Goal: Task Accomplishment & Management: Manage account settings

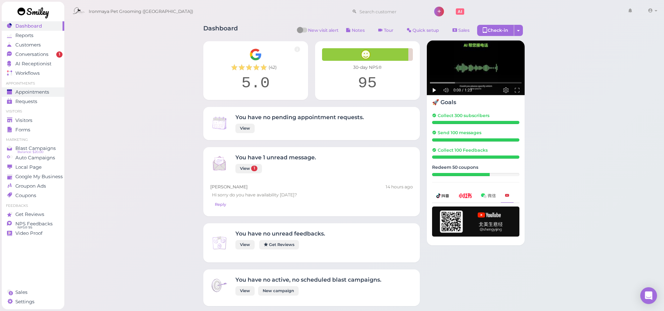
click at [47, 93] on span "Appointments" at bounding box center [32, 92] width 34 height 6
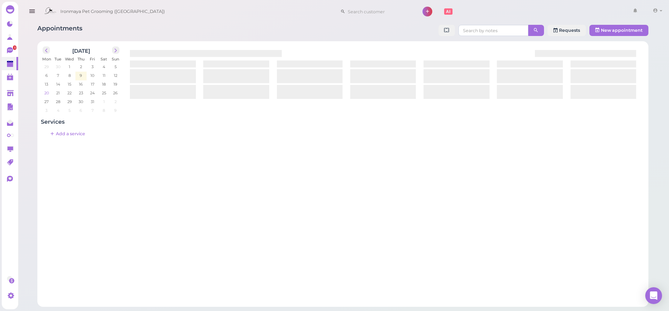
click at [44, 94] on span "20" at bounding box center [47, 93] width 6 height 6
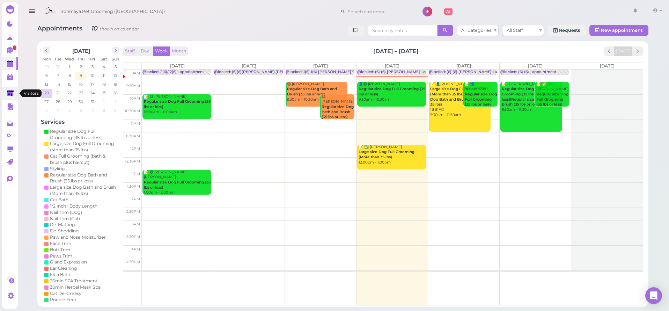
click at [14, 91] on link at bounding box center [10, 93] width 16 height 13
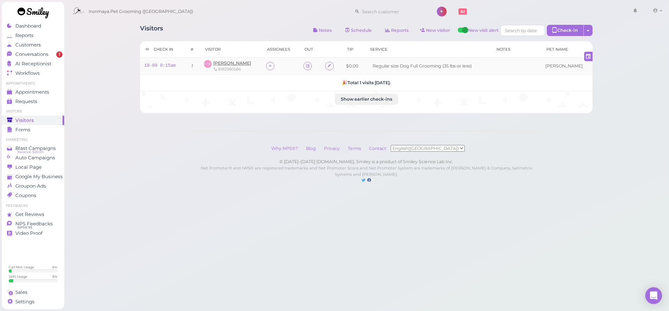
click at [251, 61] on span "[PERSON_NAME]" at bounding box center [232, 62] width 38 height 5
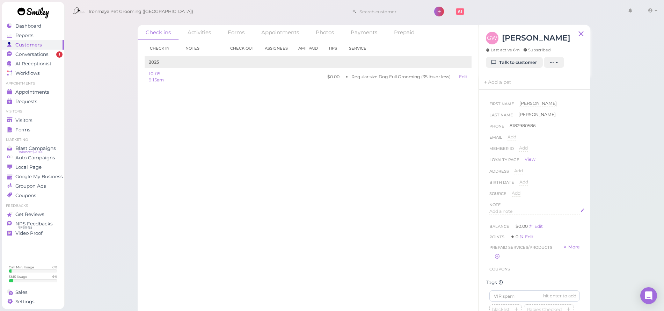
click at [521, 210] on div "Add a note" at bounding box center [534, 211] width 90 height 7
click at [521, 217] on div at bounding box center [535, 229] width 90 height 42
click at [498, 279] on button "Done" at bounding box center [496, 278] width 15 height 7
click at [535, 215] on p "bill: 8184004661" at bounding box center [535, 214] width 86 height 6
drag, startPoint x: 504, startPoint y: 218, endPoint x: 501, endPoint y: 212, distance: 7.0
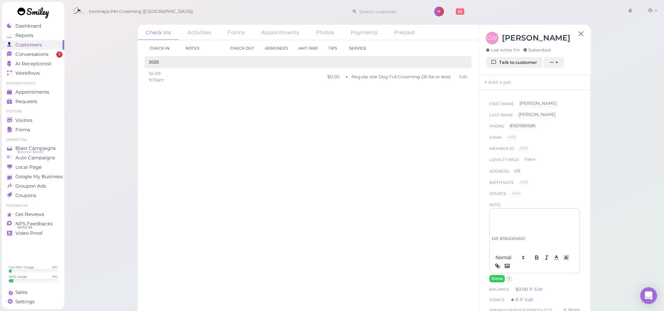
click at [504, 217] on p at bounding box center [535, 220] width 86 height 6
click at [501, 212] on p at bounding box center [535, 214] width 86 height 6
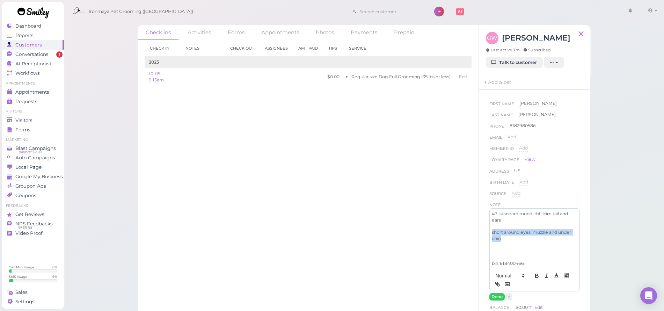
drag, startPoint x: 519, startPoint y: 238, endPoint x: 488, endPoint y: 219, distance: 35.8
click at [489, 228] on div "#3, standard round, tbf, trim tail and ears short around eyes, muzzle and under…" at bounding box center [534, 249] width 90 height 83
click at [535, 277] on icon "button" at bounding box center [536, 277] width 3 height 2
click at [498, 293] on button "Done" at bounding box center [496, 296] width 15 height 7
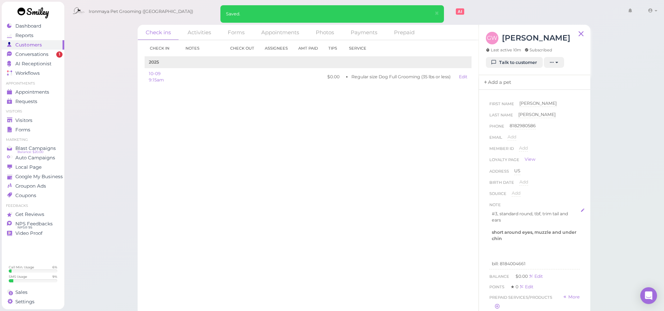
click at [501, 83] on link "Add a pet" at bounding box center [497, 82] width 37 height 15
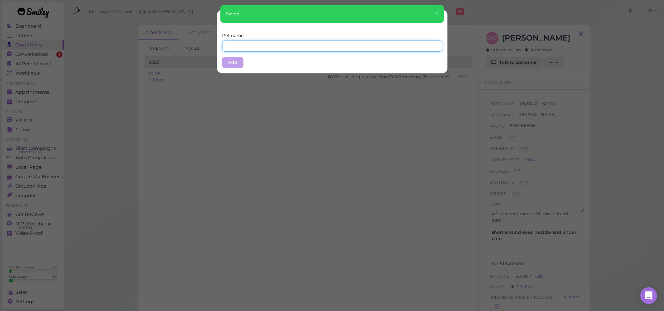
click at [296, 47] on input "text" at bounding box center [332, 46] width 220 height 11
type input "[PERSON_NAME]"
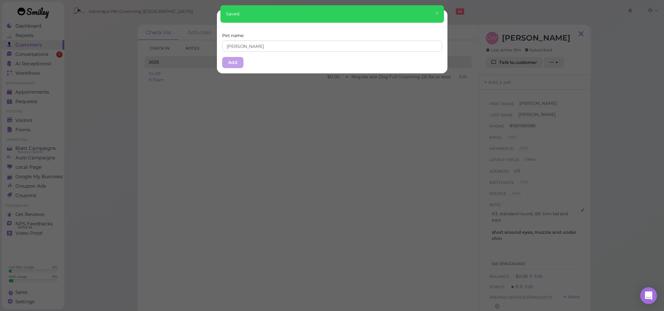
click at [233, 57] on button "Add" at bounding box center [232, 62] width 21 height 11
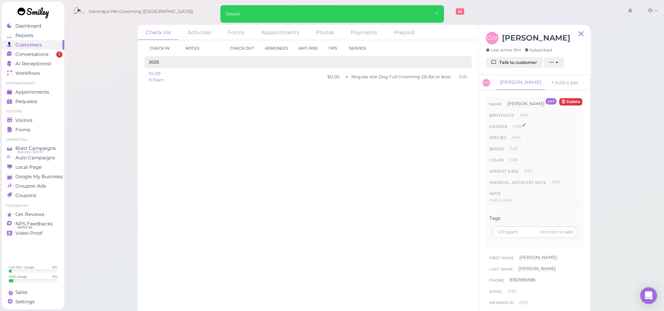
click at [517, 127] on span "Add" at bounding box center [516, 125] width 9 height 5
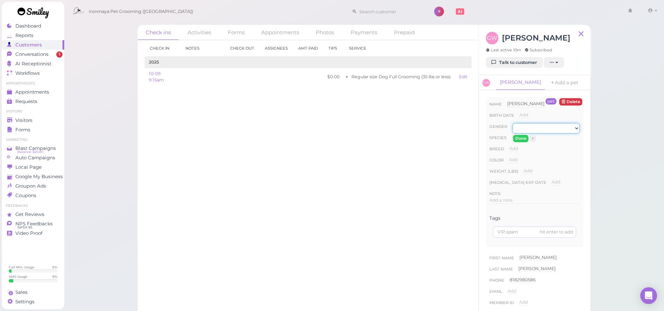
select select "[DEMOGRAPHIC_DATA]"
click at [519, 136] on button "Done" at bounding box center [520, 138] width 15 height 7
click at [519, 137] on span "Add" at bounding box center [516, 136] width 9 height 5
select select "Dog"
click at [520, 150] on button "Done" at bounding box center [519, 149] width 15 height 7
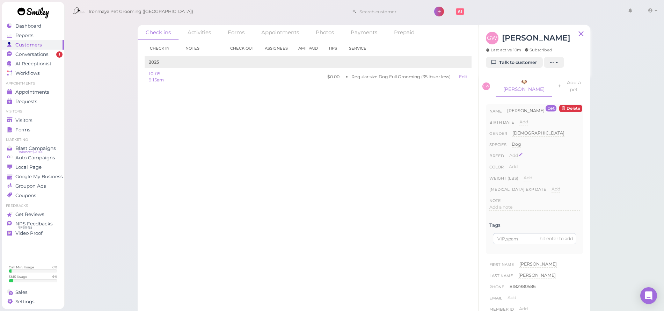
click at [513, 153] on span "Add" at bounding box center [513, 155] width 9 height 5
click at [514, 152] on input at bounding box center [544, 157] width 71 height 10
type input "Poodle"
click at [515, 163] on div "Done ×" at bounding box center [521, 167] width 24 height 9
click at [516, 164] on button "Done" at bounding box center [517, 167] width 15 height 7
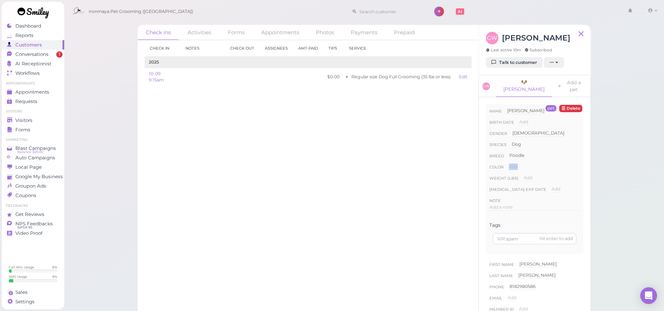
click at [516, 164] on span "Add" at bounding box center [513, 166] width 9 height 5
click at [516, 163] on input at bounding box center [544, 168] width 71 height 10
type input "Pepper"
click at [521, 175] on button "Done" at bounding box center [516, 178] width 15 height 7
click at [523, 175] on div "Add" at bounding box center [527, 178] width 9 height 7
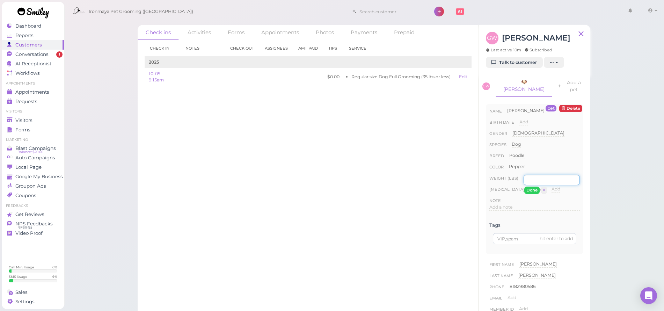
click at [528, 175] on input "number" at bounding box center [551, 180] width 56 height 10
type input "12"
click at [527, 186] on button "Done" at bounding box center [531, 189] width 15 height 7
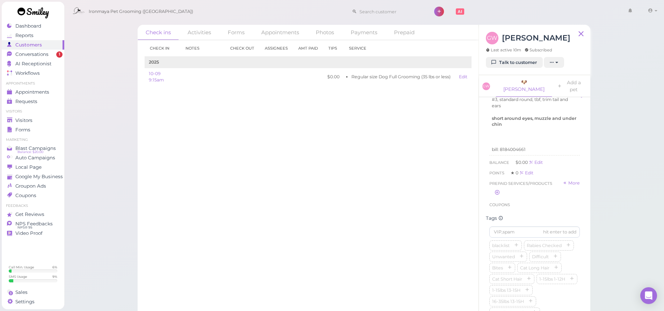
scroll to position [349, 0]
click at [530, 220] on button "button" at bounding box center [527, 215] width 8 height 7
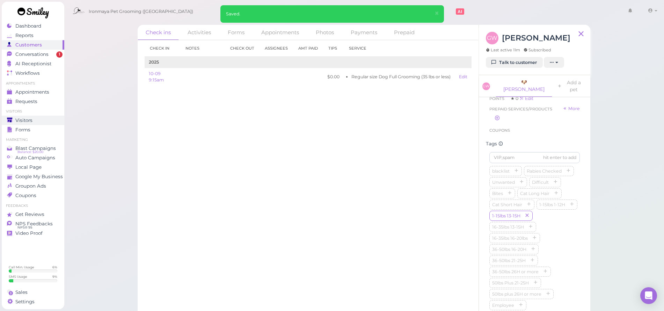
click at [23, 118] on span "Visitors" at bounding box center [23, 120] width 17 height 6
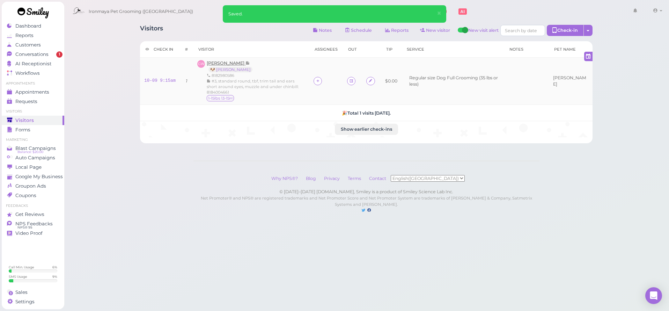
click at [239, 63] on span "[PERSON_NAME]" at bounding box center [226, 62] width 39 height 5
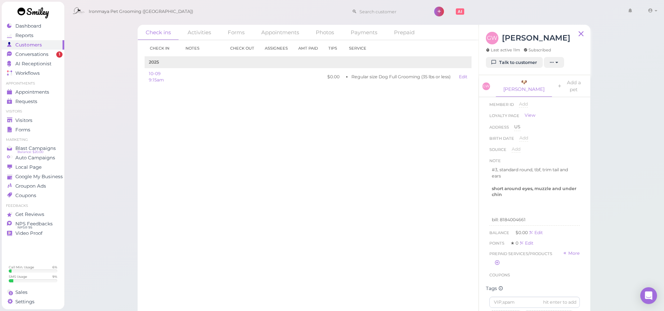
scroll to position [231, 0]
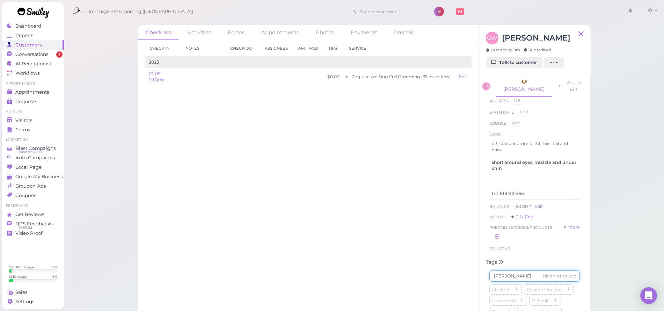
type input "[PERSON_NAME]"
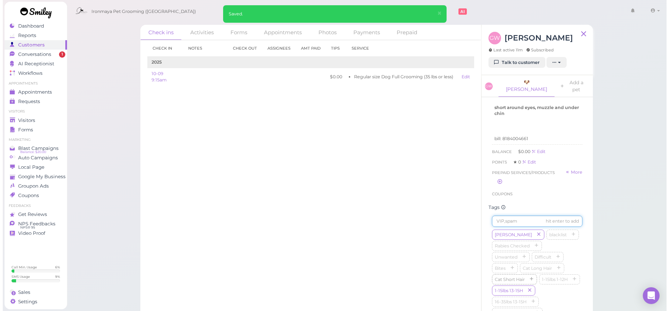
scroll to position [345, 0]
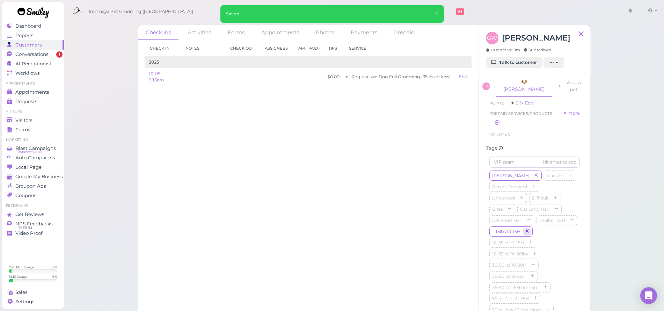
click at [529, 234] on icon "button" at bounding box center [527, 231] width 4 height 5
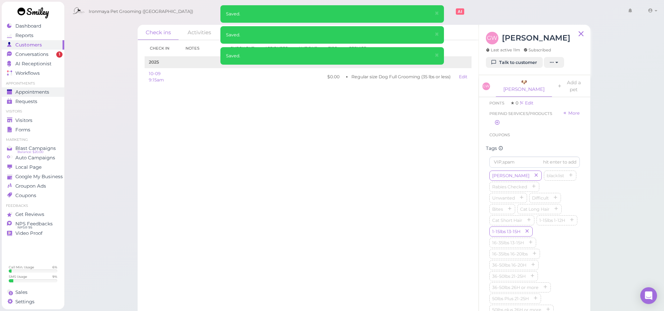
click at [45, 89] on span "Appointments" at bounding box center [32, 92] width 34 height 6
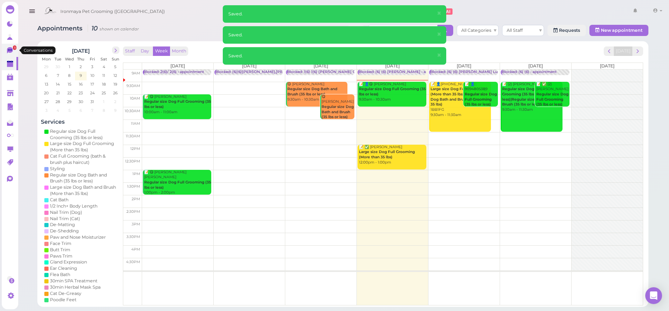
click at [9, 49] on icon at bounding box center [10, 50] width 6 height 6
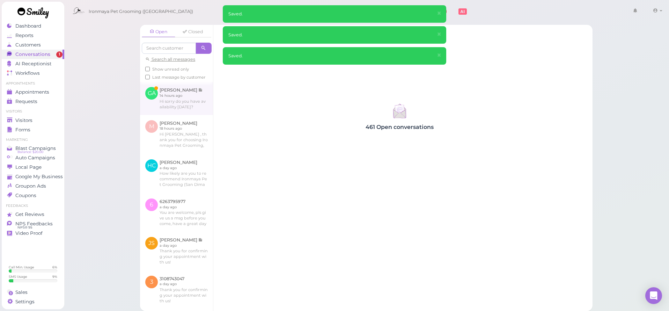
click at [165, 114] on link at bounding box center [176, 98] width 73 height 33
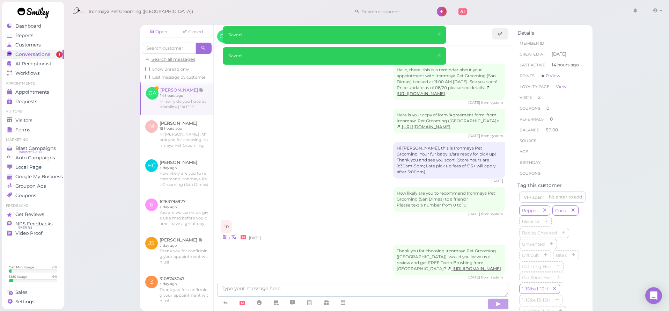
scroll to position [901, 0]
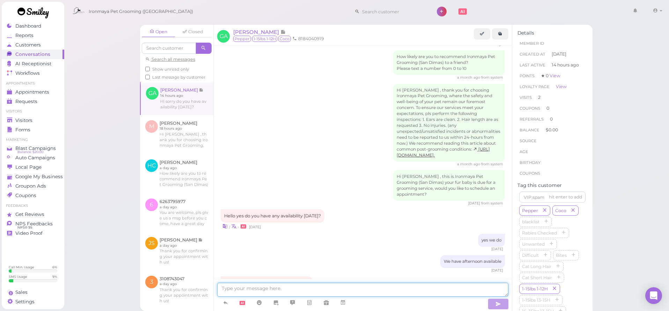
click at [291, 288] on textarea at bounding box center [362, 290] width 291 height 14
type textarea "Yes, for how many dogs?"
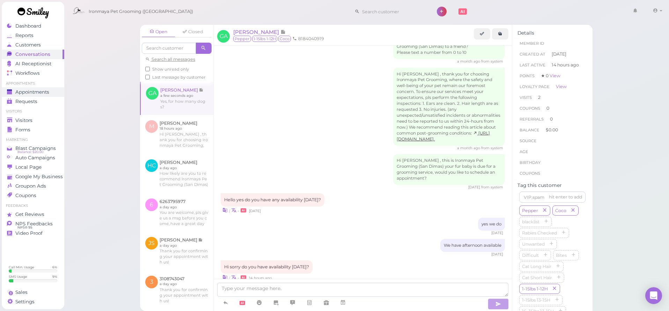
click at [42, 93] on span "Appointments" at bounding box center [32, 92] width 34 height 6
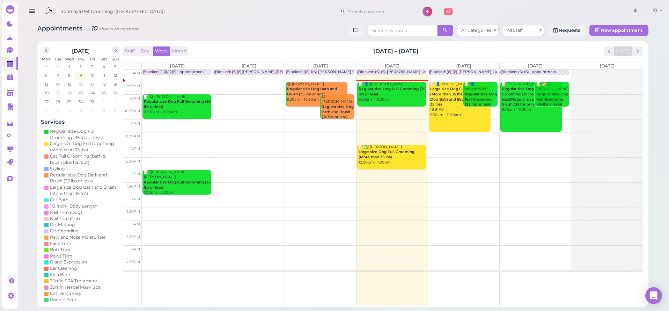
click at [386, 73] on div "Blocked: (6) (6) [PERSON_NAME] • appointment" at bounding box center [402, 71] width 89 height 5
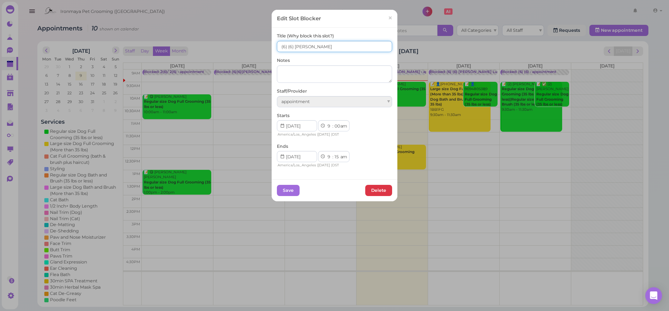
click at [289, 47] on input "(6) (6) [PERSON_NAME]" at bounding box center [334, 46] width 115 height 11
click at [283, 47] on input "(6) (3) [PERSON_NAME]" at bounding box center [334, 46] width 115 height 11
click at [282, 50] on input "(6) (3) [PERSON_NAME]" at bounding box center [334, 46] width 115 height 11
click at [282, 48] on input "(6) (3) [PERSON_NAME]" at bounding box center [334, 46] width 115 height 11
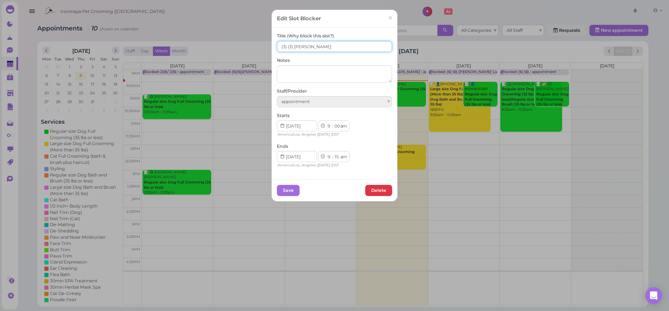
click at [277, 46] on input "(3) (3) [PERSON_NAME]" at bounding box center [334, 46] width 115 height 11
click at [288, 45] on input "2(3) (3) [PERSON_NAME]" at bounding box center [334, 46] width 115 height 11
click at [336, 42] on input "2(3) 1(3) [PERSON_NAME]" at bounding box center [334, 46] width 115 height 11
click at [336, 43] on input "2(3) 1(3) [PERSON_NAME]" at bounding box center [334, 46] width 115 height 11
click at [321, 43] on input "2(3) 1(3) [PERSON_NAME]" at bounding box center [334, 46] width 115 height 11
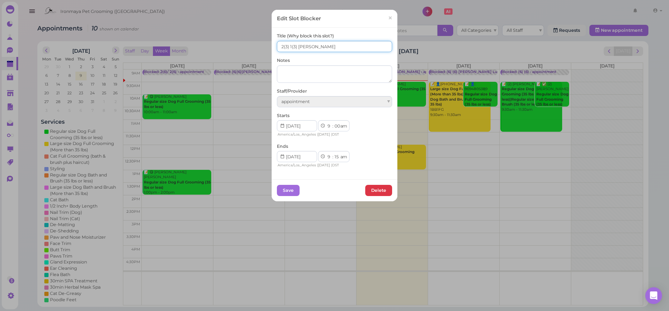
click at [307, 47] on input "2(3) 1(3) [PERSON_NAME]" at bounding box center [334, 46] width 115 height 11
type input "2(3) 1(3) [PERSON_NAME] / [PERSON_NAME] OFF / [PERSON_NAME] only"
click at [289, 188] on button "Save" at bounding box center [288, 190] width 23 height 11
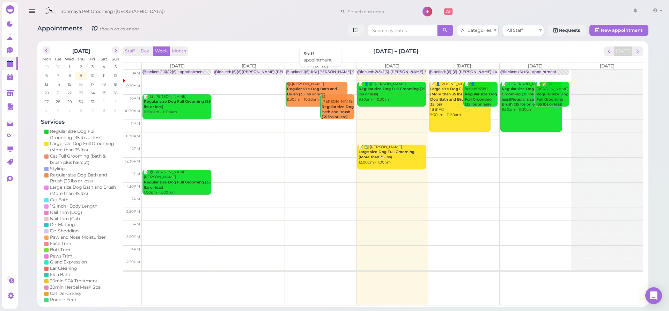
click at [289, 71] on div "Blocked: 1(6) 1(6) [PERSON_NAME] OFF • appointment" at bounding box center [337, 71] width 101 height 5
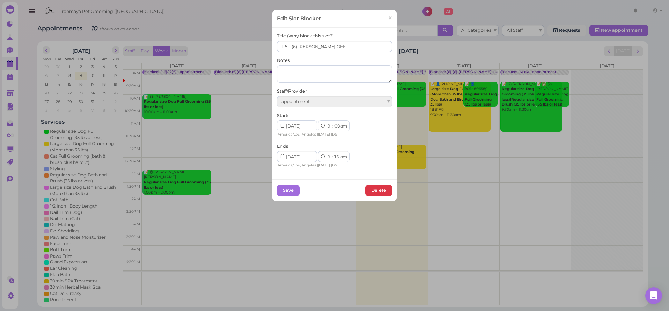
click at [385, 18] on link "×" at bounding box center [390, 18] width 13 height 16
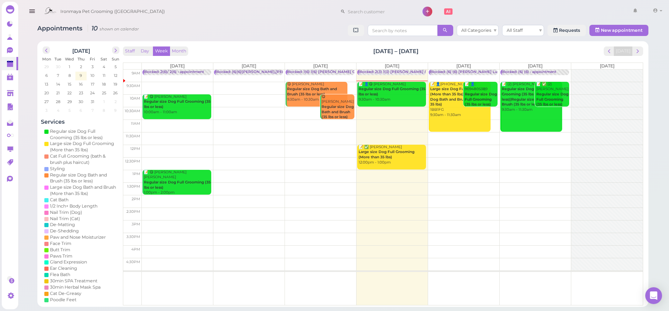
click at [310, 71] on div "Blocked: 1(6) 1(6) [PERSON_NAME] OFF • appointment" at bounding box center [337, 71] width 101 height 5
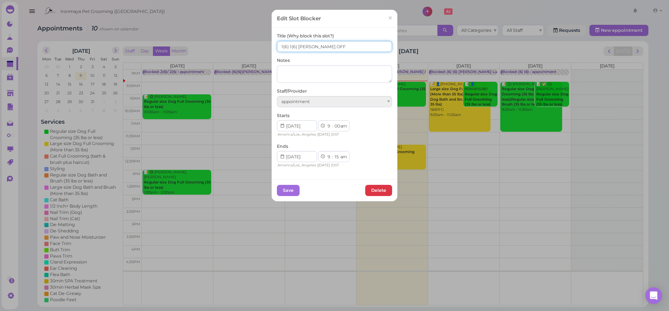
click at [279, 46] on input "1(6) 1(6) [PERSON_NAME] OFF" at bounding box center [334, 46] width 115 height 11
click at [290, 46] on input "2(6) 1(6) [PERSON_NAME] OFF" at bounding box center [334, 46] width 115 height 11
type input "2(6) (6) [PERSON_NAME] OFF"
click at [290, 188] on button "Save" at bounding box center [288, 190] width 23 height 11
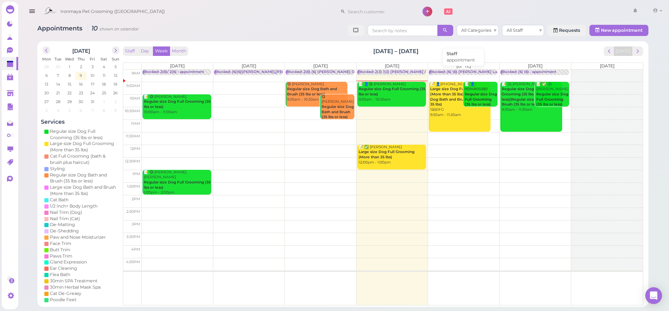
click at [474, 69] on div "Blocked: (6) (6) [PERSON_NAME] Lulu [PERSON_NAME] • appointment" at bounding box center [496, 71] width 132 height 5
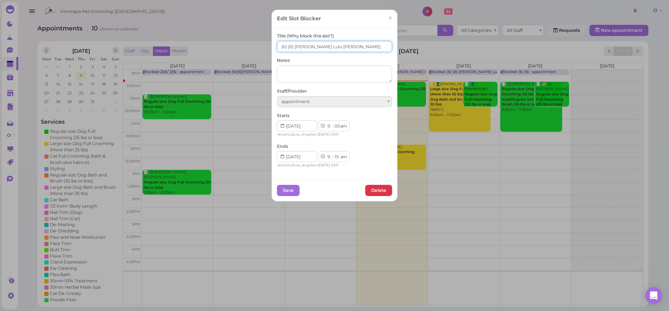
click at [277, 45] on input "(6) (6) [PERSON_NAME] Lulu [PERSON_NAME]" at bounding box center [334, 46] width 115 height 11
click at [289, 46] on input "3(6) (6) [PERSON_NAME] Lulu [PERSON_NAME]" at bounding box center [334, 46] width 115 height 11
type input "3(6)/ 3(6) [PERSON_NAME] Lulu [PERSON_NAME]"
click at [292, 188] on button "Save" at bounding box center [288, 190] width 23 height 11
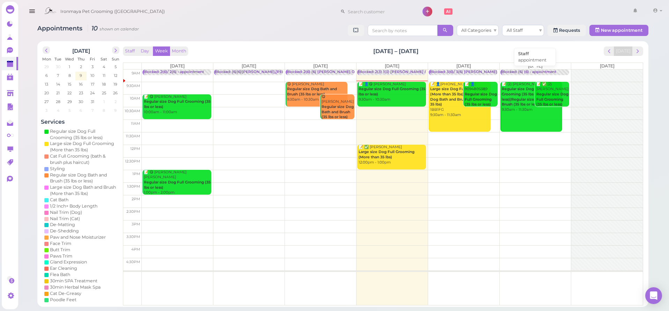
click at [537, 72] on div "Blocked: (6) (6) • appointment" at bounding box center [528, 71] width 55 height 5
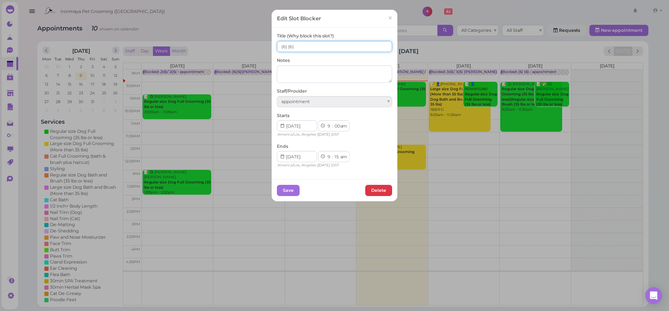
click at [277, 46] on input "(6) (6)" at bounding box center [334, 46] width 115 height 11
click at [288, 48] on input "4(6) (6)" at bounding box center [334, 46] width 115 height 11
click at [288, 47] on input "4(6) 4(6)" at bounding box center [334, 46] width 115 height 11
click at [286, 46] on input "4(6)/ 4(6)" at bounding box center [334, 46] width 115 height 11
type input "4(6) / 4(6)"
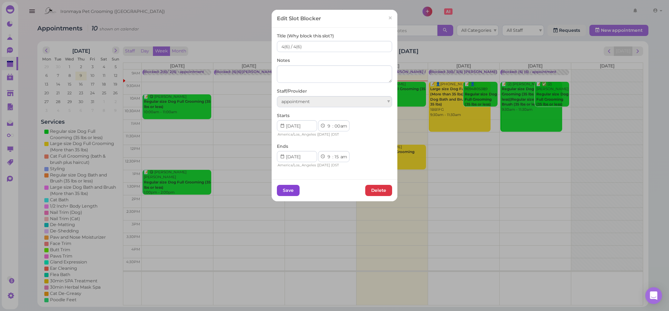
click at [288, 185] on button "Save" at bounding box center [288, 190] width 23 height 11
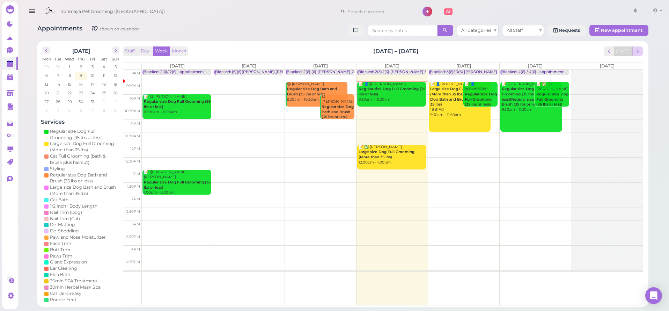
click at [636, 49] on span "next" at bounding box center [638, 51] width 7 height 7
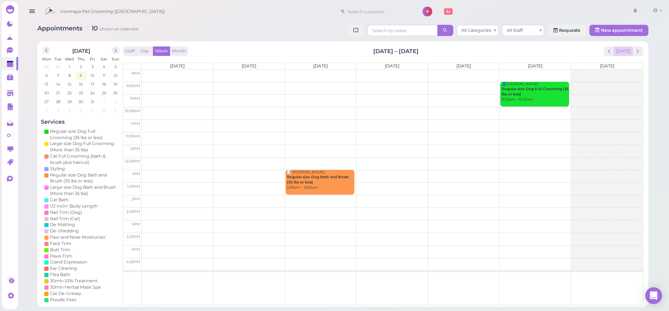
click at [621, 51] on button "[DATE]" at bounding box center [623, 50] width 19 height 9
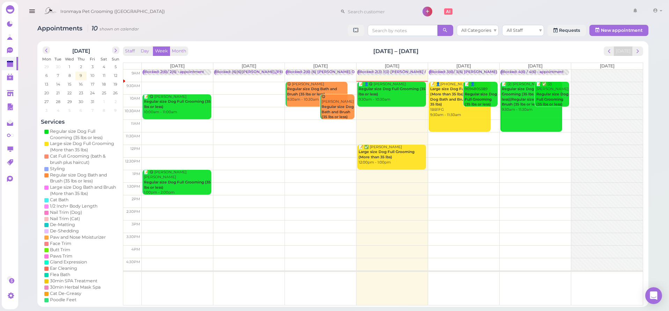
click at [368, 5] on div at bounding box center [374, 9] width 77 height 15
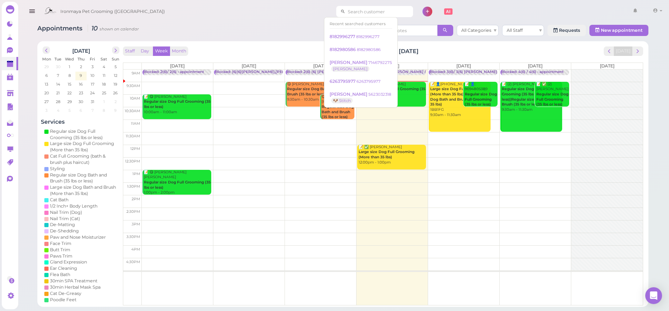
click at [368, 7] on input at bounding box center [379, 11] width 68 height 11
type input "6269331425"
click at [368, 13] on input "6269331425" at bounding box center [379, 11] width 68 height 11
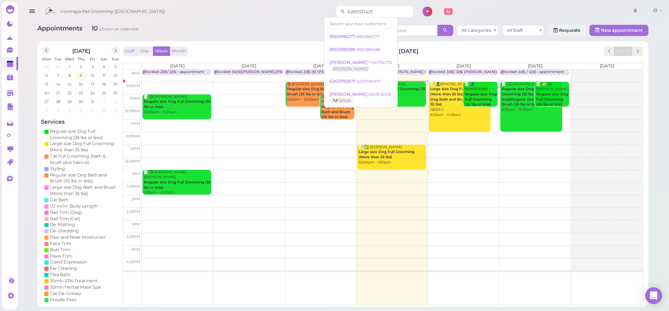
click at [368, 13] on input "6269331425" at bounding box center [379, 11] width 68 height 11
click at [10, 43] on link at bounding box center [10, 36] width 16 height 13
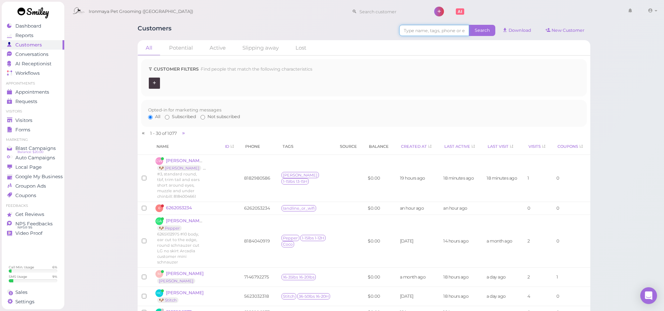
click at [424, 31] on input at bounding box center [434, 30] width 70 height 11
type input "milo"
click at [482, 30] on span "Search" at bounding box center [482, 30] width 26 height 11
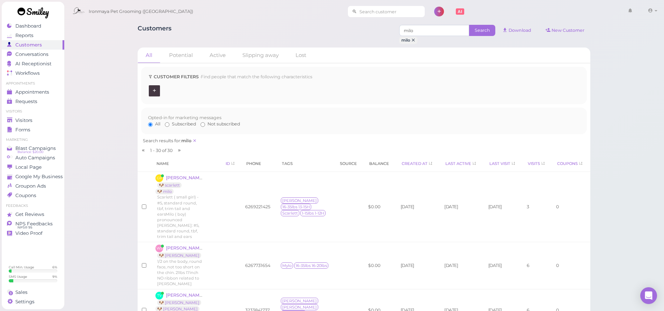
click at [375, 11] on input at bounding box center [391, 11] width 68 height 11
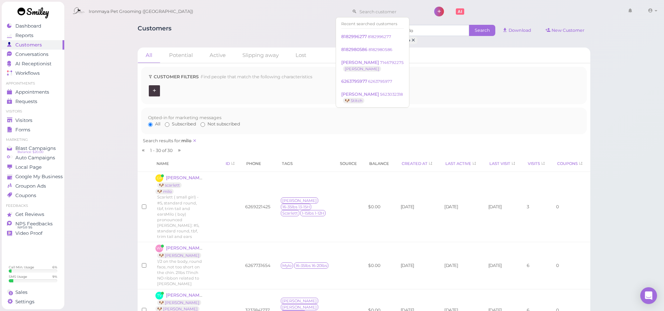
click at [45, 46] on div "Customers" at bounding box center [32, 45] width 50 height 6
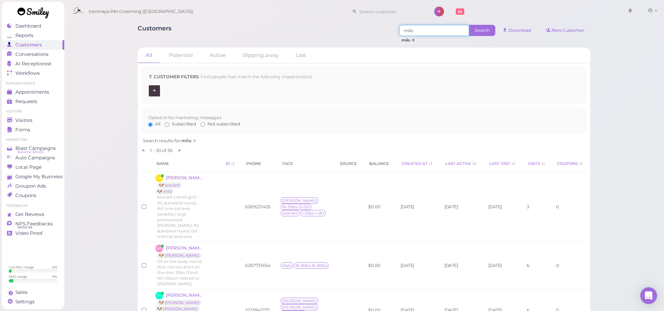
drag, startPoint x: 450, startPoint y: 28, endPoint x: 401, endPoint y: 26, distance: 49.3
click at [401, 26] on input "milo" at bounding box center [434, 30] width 70 height 11
type input "6269221425"
click at [480, 26] on span "Search" at bounding box center [482, 30] width 26 height 11
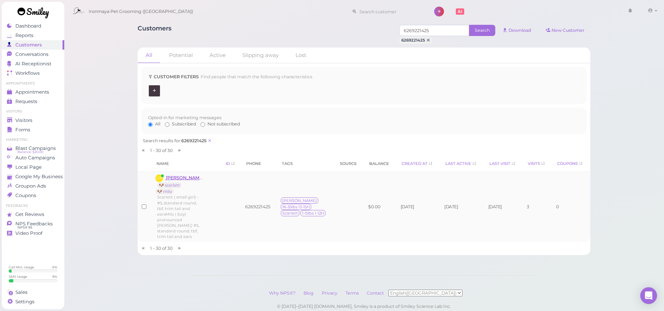
click at [188, 176] on span "[PERSON_NAME]" at bounding box center [185, 177] width 39 height 5
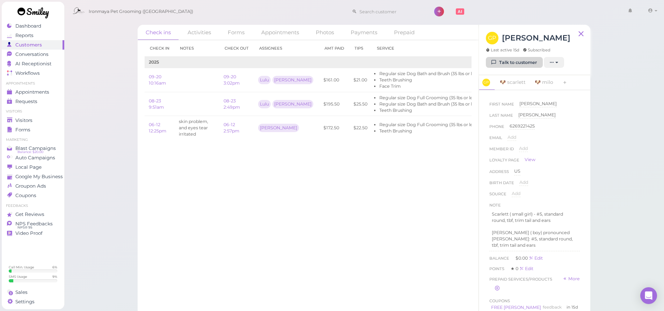
click at [529, 61] on link "Talk to customer" at bounding box center [514, 62] width 57 height 11
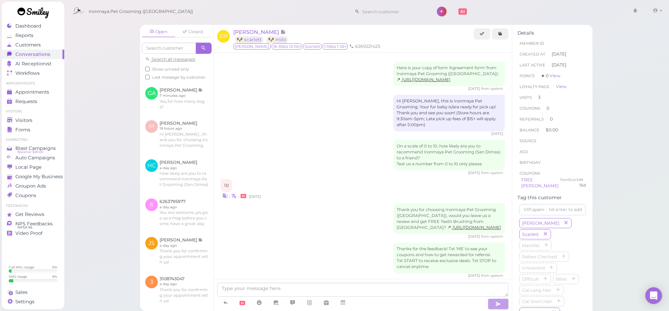
scroll to position [972, 0]
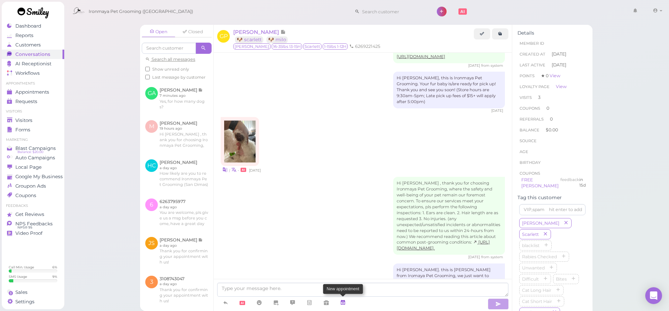
click at [340, 300] on icon at bounding box center [343, 302] width 6 height 7
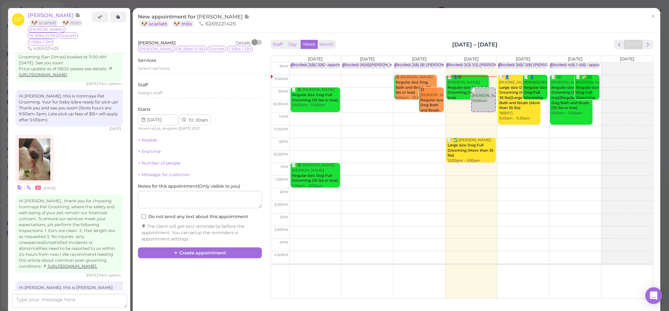
click at [456, 117] on td at bounding box center [471, 119] width 364 height 13
click at [155, 66] on span "Select services" at bounding box center [154, 68] width 32 height 5
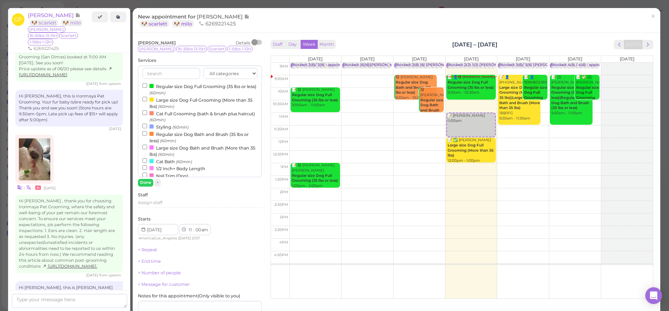
click at [163, 84] on label "Regular size Dog Full Grooming (35 lbs or less) (60min)" at bounding box center [199, 89] width 115 height 14
click at [147, 84] on input "Regular size Dog Full Grooming (35 lbs or less) (60min)" at bounding box center [144, 85] width 5 height 5
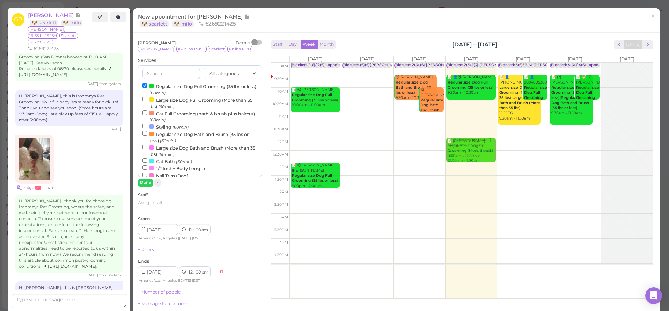
drag, startPoint x: 465, startPoint y: 124, endPoint x: 466, endPoint y: 155, distance: 30.8
click at [466, 63] on div "📝 [PERSON_NAME] Regular size Dog Full Grooming (35 lbs or less) 11:00am - 12:00…" at bounding box center [472, 63] width 52 height 0
select select "12"
select select "pm"
select select "1"
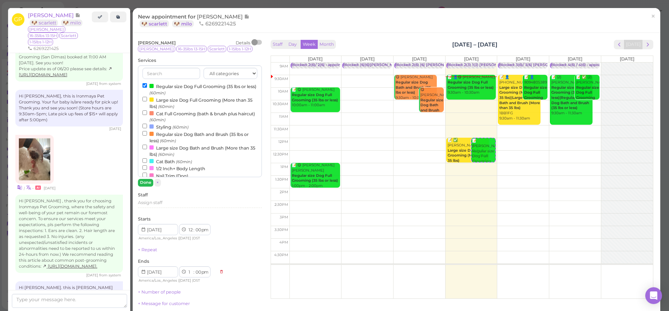
click at [147, 184] on button "Done" at bounding box center [145, 182] width 15 height 7
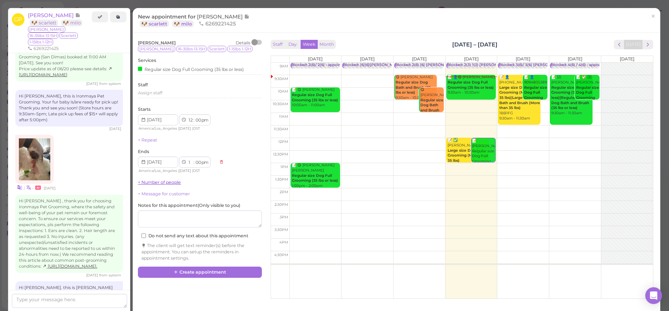
click at [152, 182] on link "+ Number of people" at bounding box center [159, 181] width 43 height 5
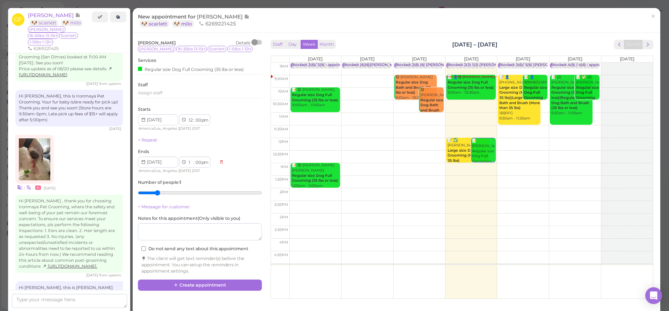
type input "2"
click at [153, 188] on input "range" at bounding box center [200, 192] width 124 height 11
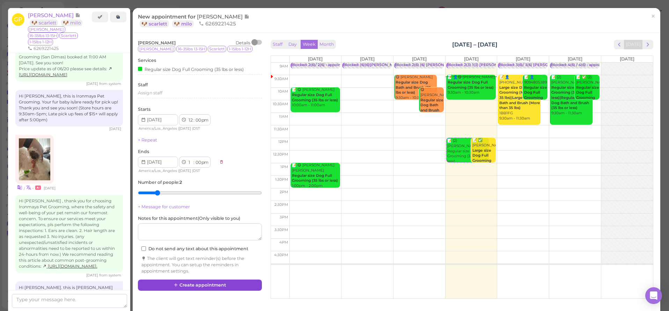
click at [191, 279] on button "Create appointment" at bounding box center [200, 284] width 124 height 11
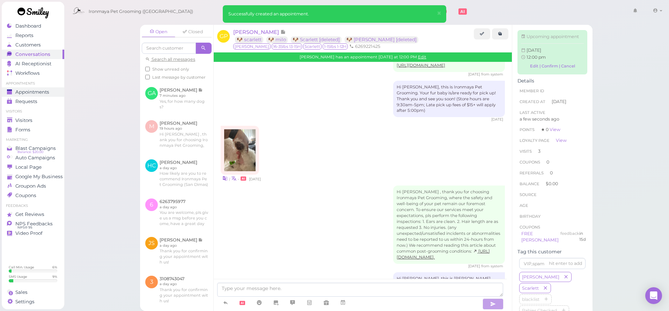
click at [50, 87] on link "Appointments" at bounding box center [33, 91] width 63 height 9
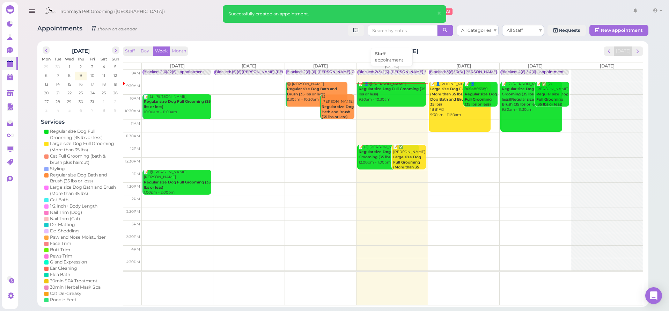
click at [391, 71] on div "Blocked: 2(3) 1(3) [PERSON_NAME] / [PERSON_NAME] OFF / [PERSON_NAME] only • app…" at bounding box center [450, 71] width 184 height 5
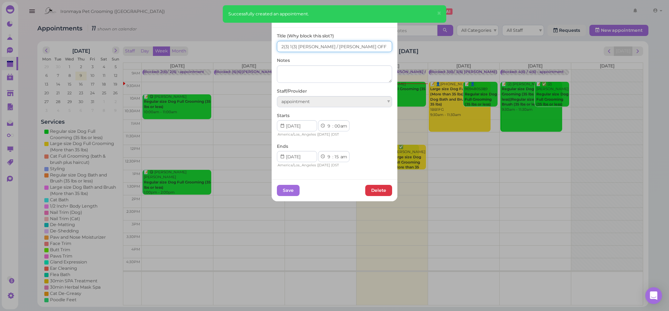
click at [289, 47] on input "2(3) 1(3) [PERSON_NAME] / [PERSON_NAME] OFF / [PERSON_NAME] only" at bounding box center [334, 46] width 115 height 11
click at [287, 46] on input "2(3) 1(3) [PERSON_NAME] / [PERSON_NAME] OFF / [PERSON_NAME] only" at bounding box center [334, 46] width 115 height 11
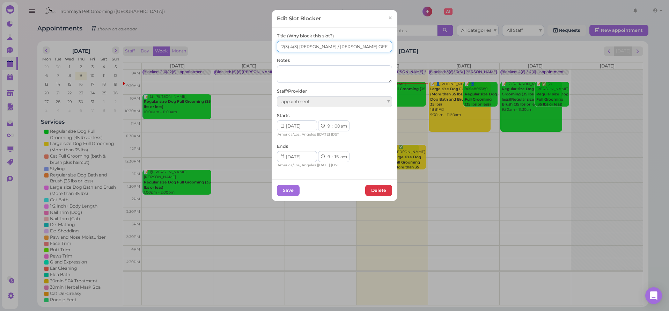
click at [279, 48] on input "2(3) 4(3) [PERSON_NAME] / [PERSON_NAME] OFF / [PERSON_NAME] only" at bounding box center [334, 46] width 115 height 11
click at [278, 50] on input "2(3) 4(3) [PERSON_NAME] / [PERSON_NAME] OFF / [PERSON_NAME] only" at bounding box center [334, 46] width 115 height 11
type input "4"
click at [385, 19] on link "×" at bounding box center [390, 18] width 13 height 16
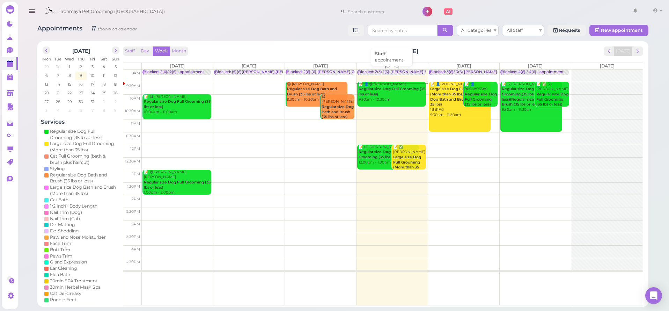
click at [398, 71] on div "Blocked: 2(3) 1(3) [PERSON_NAME] / [PERSON_NAME] OFF / [PERSON_NAME] only • app…" at bounding box center [450, 71] width 184 height 5
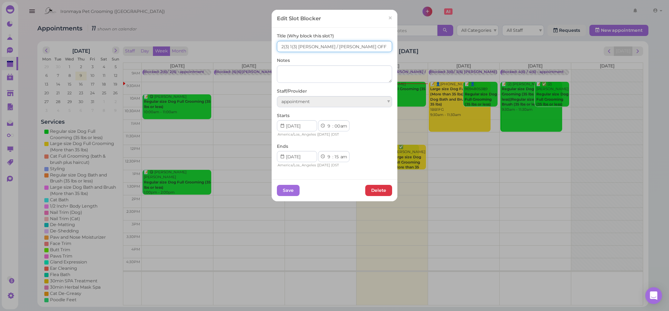
click at [277, 45] on input "2(3) 1(3) [PERSON_NAME] / [PERSON_NAME] OFF / [PERSON_NAME] only" at bounding box center [334, 46] width 115 height 11
click at [288, 46] on input "4(3) 1(3) [PERSON_NAME] / [PERSON_NAME] OFF / [PERSON_NAME] only" at bounding box center [334, 46] width 115 height 11
type input "4(3) 4(3) [PERSON_NAME] / [PERSON_NAME] OFF / [PERSON_NAME] only"
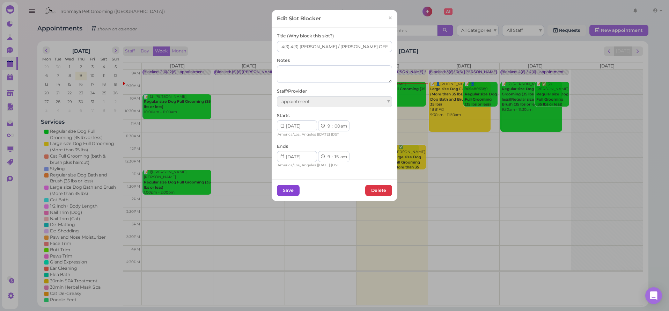
click at [288, 191] on button "Save" at bounding box center [288, 190] width 23 height 11
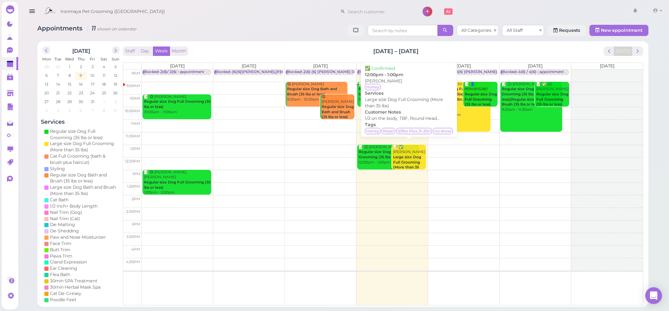
click at [409, 160] on b "Large size Dog Full Grooming (More than 35 lbs)" at bounding box center [407, 165] width 28 height 20
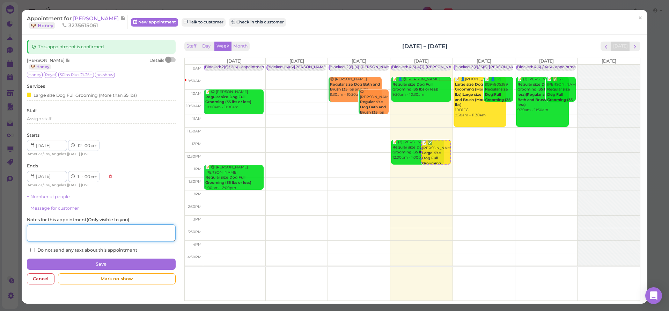
click at [69, 230] on textarea at bounding box center [101, 232] width 148 height 17
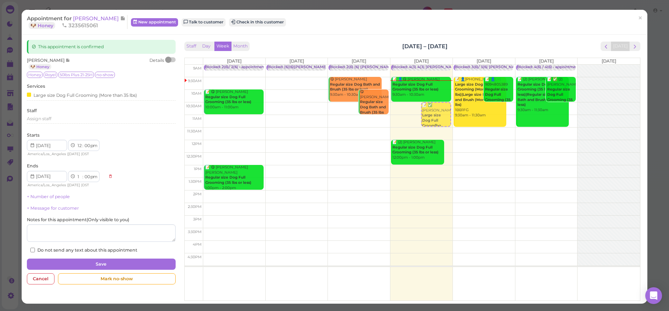
drag, startPoint x: 433, startPoint y: 155, endPoint x: 426, endPoint y: 116, distance: 39.3
click at [426, 65] on div "📝 ✅ [PERSON_NAME] Large size Dog Full Grooming (More than 35 lbs) 12:00pm - 1:0…" at bounding box center [421, 65] width 62 height 0
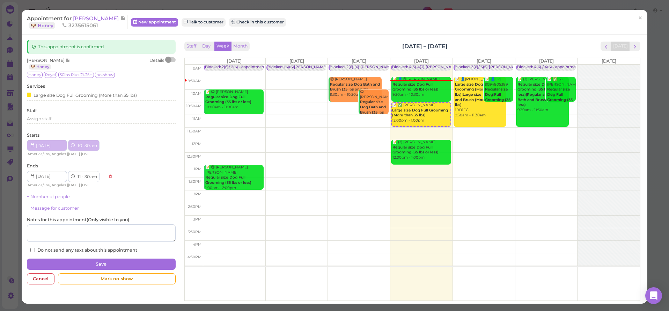
select select "10"
select select "30"
select select "am"
select select "11"
select select "30"
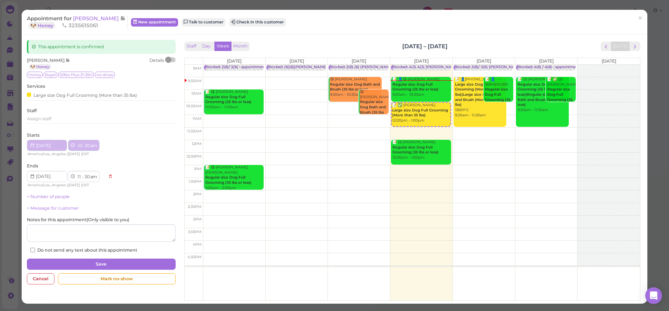
select select "am"
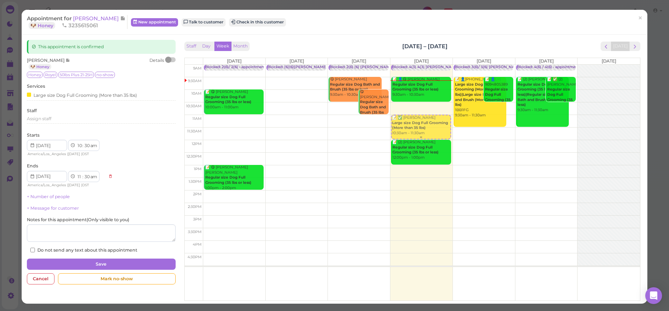
drag, startPoint x: 426, startPoint y: 116, endPoint x: 428, endPoint y: 123, distance: 7.7
click at [428, 65] on div "📝 ✅ [PERSON_NAME] Large size Dog Full Grooming (More than 35 lbs) 10:30am - 11:…" at bounding box center [421, 65] width 62 height 0
select select "11"
select select "00"
select select "12"
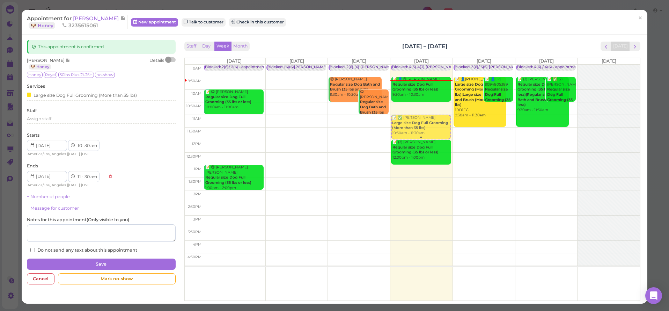
select select "00"
select select "pm"
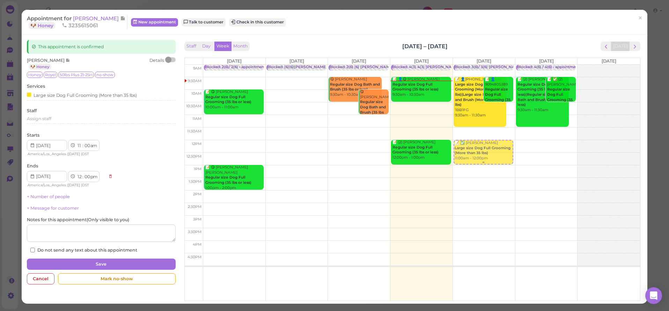
drag, startPoint x: 420, startPoint y: 127, endPoint x: 499, endPoint y: 152, distance: 82.8
click at [498, 65] on tr "Blocked: 2(6)/ 2(6) • appointment 📝 😋 [PERSON_NAME] Regular size Dog Full Groom…" at bounding box center [412, 65] width 455 height 0
type input "[DATE]"
select select "12"
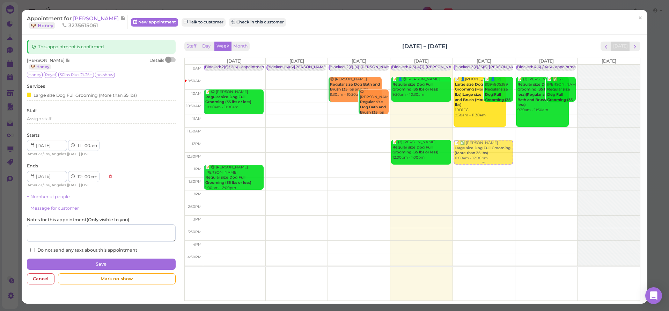
select select "pm"
select select "1"
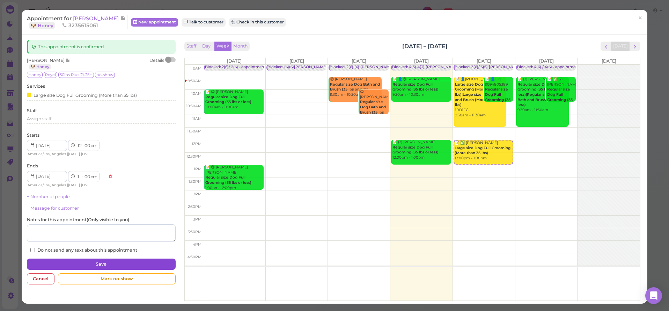
click at [108, 265] on button "Save" at bounding box center [101, 263] width 148 height 11
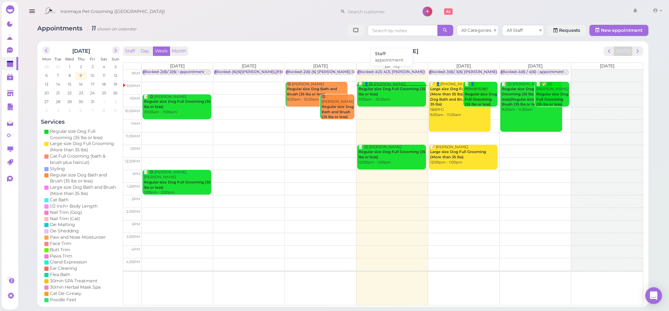
click at [384, 72] on div "Blocked: 4(3) 4(3) [PERSON_NAME] / [PERSON_NAME] OFF / [PERSON_NAME] only • app…" at bounding box center [450, 71] width 185 height 5
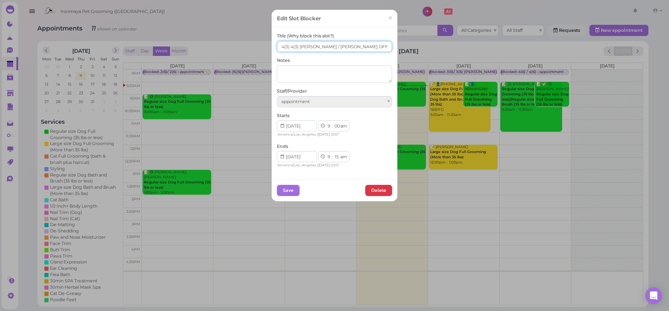
click at [277, 46] on input "4(3) 4(3) [PERSON_NAME] / [PERSON_NAME] OFF / [PERSON_NAME] only" at bounding box center [334, 46] width 115 height 11
click at [290, 46] on input "3(3) 4(3) [PERSON_NAME] / [PERSON_NAME] OFF / [PERSON_NAME] only" at bounding box center [334, 46] width 115 height 11
click at [289, 46] on input "3(3) 4(3) [PERSON_NAME] / [PERSON_NAME] OFF / [PERSON_NAME] only" at bounding box center [334, 46] width 115 height 11
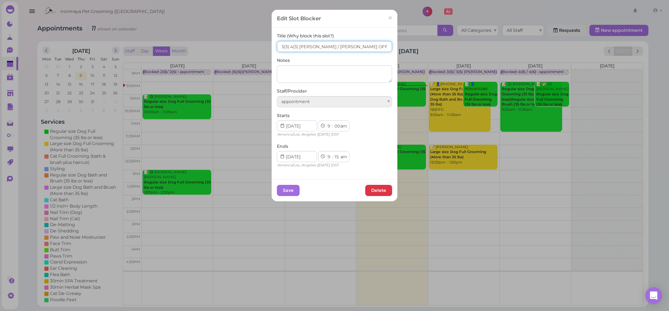
click at [289, 46] on input "3(3) 4(3) [PERSON_NAME] / [PERSON_NAME] OFF / [PERSON_NAME] only" at bounding box center [334, 46] width 115 height 11
type input "3(3) 3(3) [PERSON_NAME] / [PERSON_NAME] OFF / [PERSON_NAME] only"
click at [294, 190] on button "Save" at bounding box center [288, 190] width 23 height 11
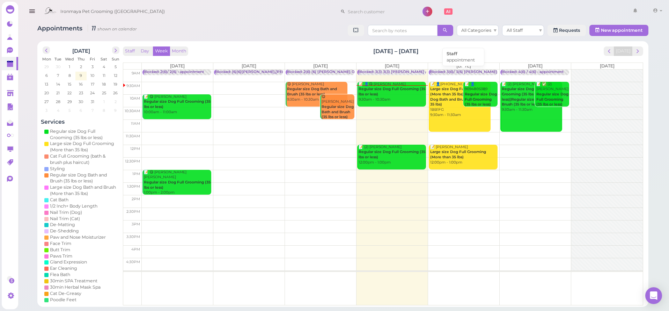
click at [449, 71] on div "Blocked: 3(6)/ 3(6) [PERSON_NAME] Lulu [PERSON_NAME] • appointment" at bounding box center [499, 71] width 138 height 5
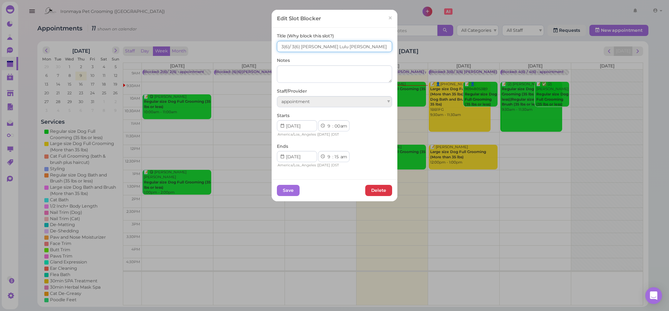
click at [277, 49] on input "3(6)/ 3(6) [PERSON_NAME] Lulu [PERSON_NAME]" at bounding box center [334, 46] width 115 height 11
click at [290, 46] on input "4(6)/ 3(6) [PERSON_NAME] Lulu [PERSON_NAME]" at bounding box center [334, 46] width 115 height 11
type input "4(6)/ 4(6) [PERSON_NAME] Lulu [PERSON_NAME]"
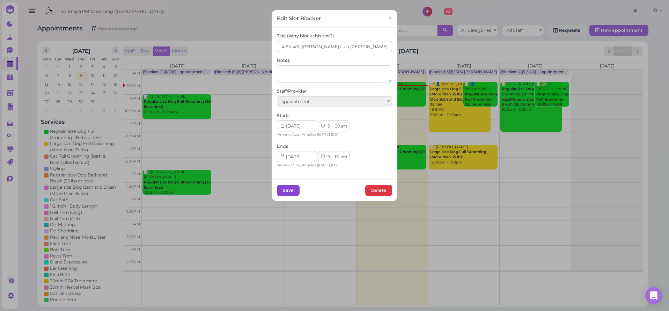
click at [280, 189] on button "Save" at bounding box center [288, 190] width 23 height 11
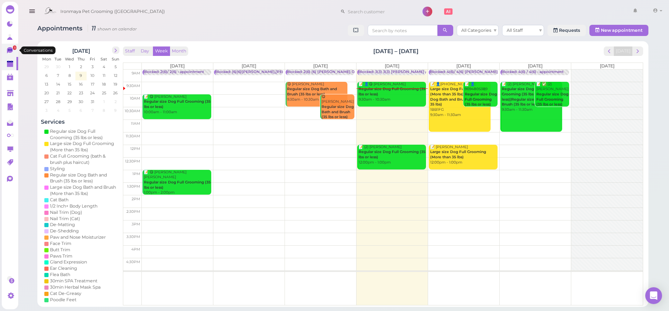
click at [12, 46] on link "1" at bounding box center [10, 50] width 16 height 13
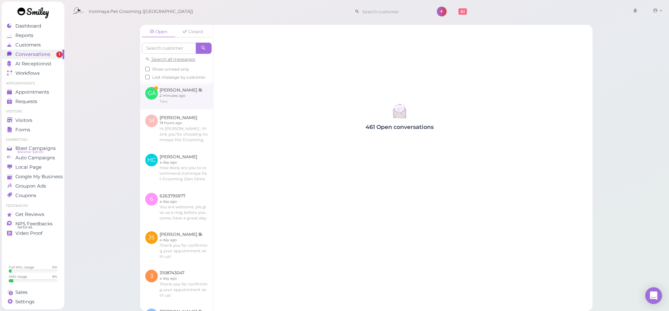
click at [161, 108] on link at bounding box center [176, 95] width 73 height 27
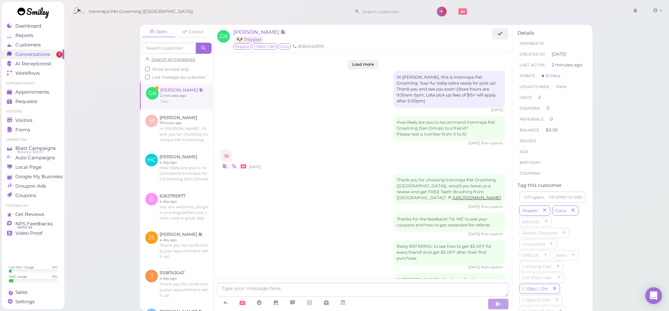
scroll to position [865, 0]
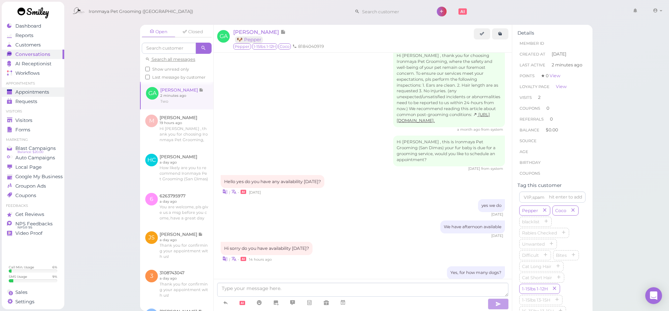
click at [51, 90] on div "Appointments" at bounding box center [32, 92] width 50 height 6
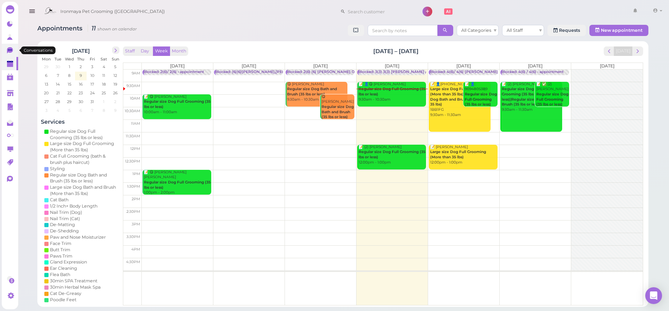
click at [8, 45] on link "0" at bounding box center [10, 50] width 16 height 13
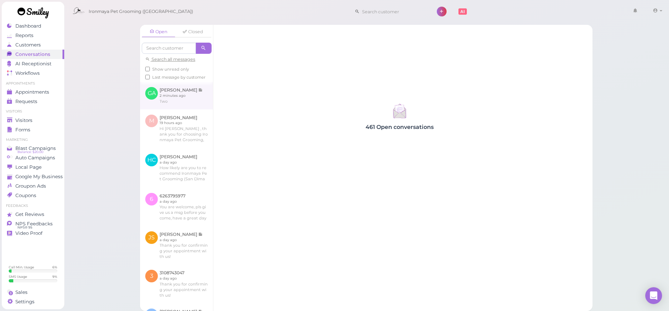
click at [197, 95] on link at bounding box center [176, 95] width 73 height 27
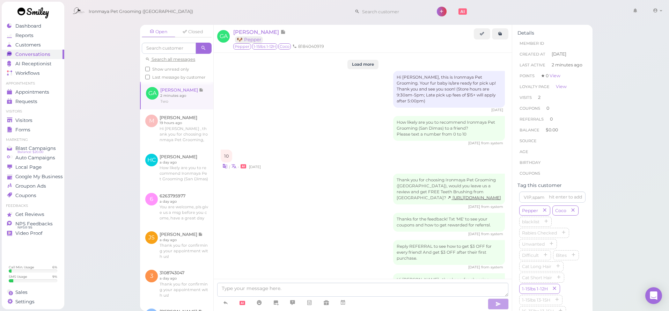
scroll to position [865, 0]
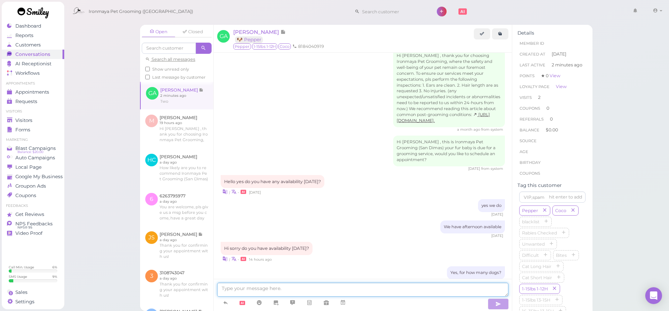
click at [268, 291] on textarea at bounding box center [362, 290] width 291 height 14
type textarea "We can do 12:30"
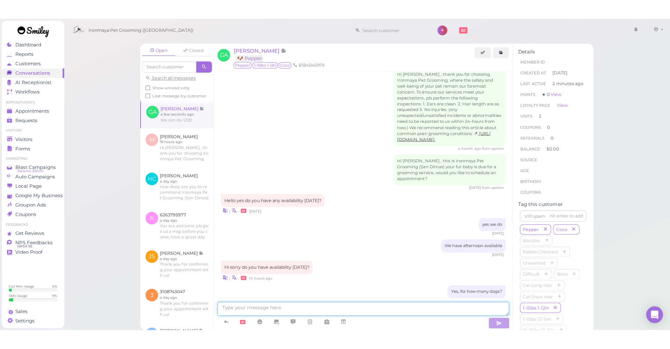
scroll to position [881, 0]
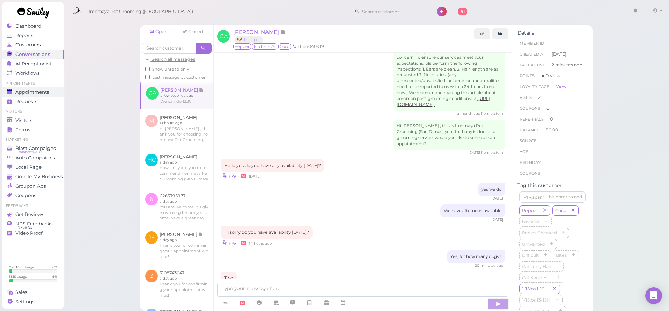
click at [50, 88] on link "Appointments" at bounding box center [33, 91] width 63 height 9
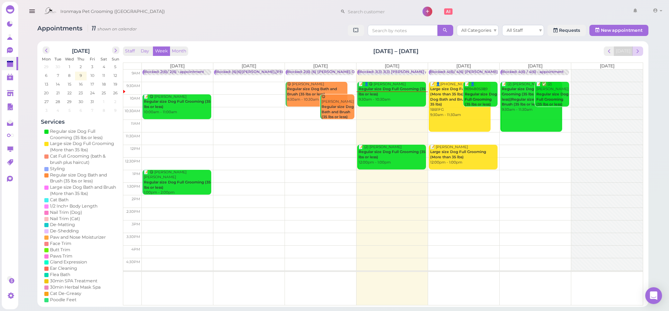
click at [640, 49] on span "next" at bounding box center [638, 51] width 7 height 7
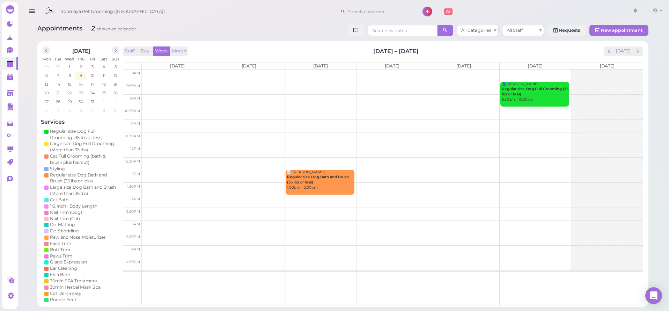
click at [621, 45] on div "Staff Day Week Month [DATE] – [DATE] [DATE] [DATE] [DATE] [DATE] [DATE] [DATE] …" at bounding box center [383, 174] width 524 height 258
click at [625, 53] on button "[DATE]" at bounding box center [623, 50] width 19 height 9
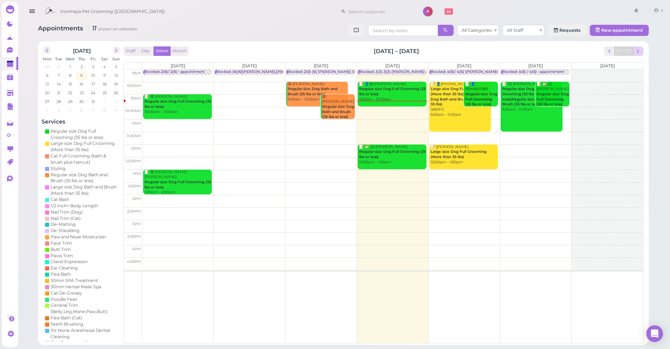
click at [637, 56] on button "next" at bounding box center [638, 50] width 11 height 9
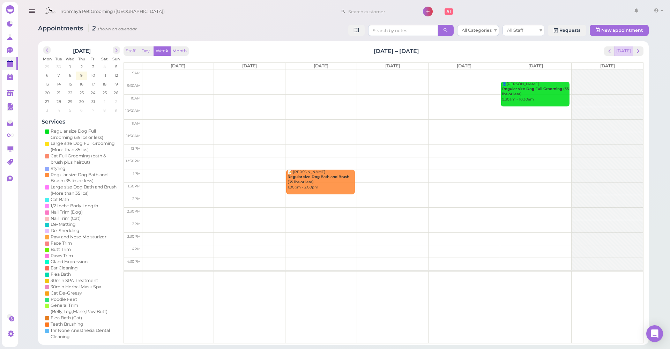
click at [631, 51] on button "[DATE]" at bounding box center [624, 50] width 19 height 9
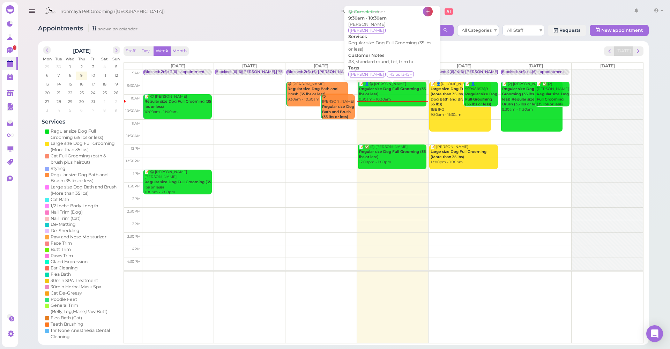
click at [386, 91] on div "📝 👤😋 [PERSON_NAME] Regular size Dog Full Grooming (35 lbs or less) 9:30am - 10:…" at bounding box center [393, 92] width 68 height 21
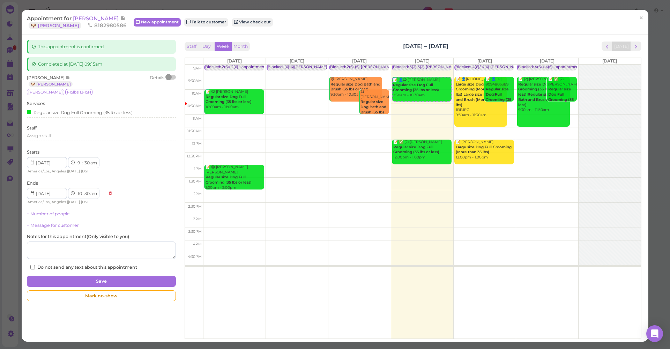
click at [110, 18] on span "[PERSON_NAME]" at bounding box center [96, 18] width 47 height 7
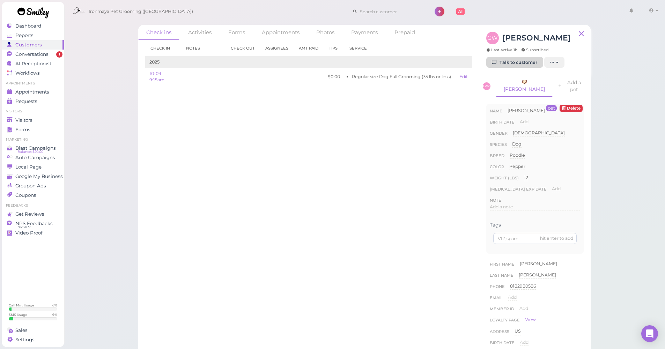
click at [526, 61] on link "Talk to customer" at bounding box center [514, 62] width 57 height 11
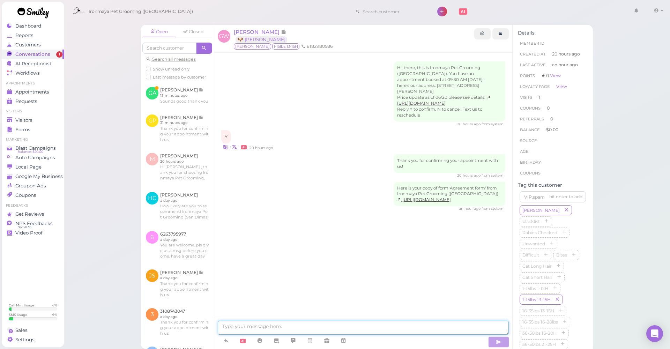
click at [280, 310] on textarea at bounding box center [363, 328] width 291 height 14
click at [237, 310] on textarea "Hello [PERSON_NAME], can you give us a call, so that I can go over Lucys haircu…" at bounding box center [363, 326] width 291 height 18
drag, startPoint x: 237, startPoint y: 330, endPoint x: 380, endPoint y: 323, distance: 143.0
click at [380, 310] on textarea "Hello [PERSON_NAME], can you give us a call, so that I can go over Lucys haircu…" at bounding box center [363, 326] width 291 height 18
click at [398, 310] on textarea "Hello [PERSON_NAME], can you give us a call, so that I can go over Lucys haircu…" at bounding box center [363, 326] width 291 height 18
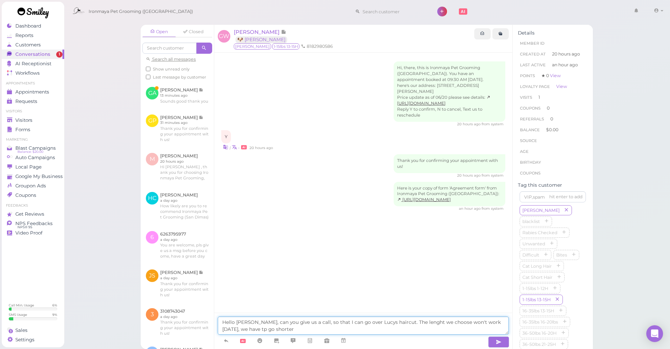
click at [403, 310] on textarea "Hello [PERSON_NAME], can you give us a call, so that I can go over Lucys haircu…" at bounding box center [363, 326] width 291 height 18
click at [230, 310] on textarea "Hello [PERSON_NAME], can you give us a call, so that I can go over Lucys haircu…" at bounding box center [363, 326] width 291 height 18
click at [237, 310] on textarea "Hello [PERSON_NAME], can you give us a call, so that I can go over Lucys haircu…" at bounding box center [363, 326] width 291 height 18
type textarea "Hello [PERSON_NAME], can you give us a call, so that I can go over Lucys haircu…"
click at [489, 310] on button "button" at bounding box center [499, 342] width 21 height 11
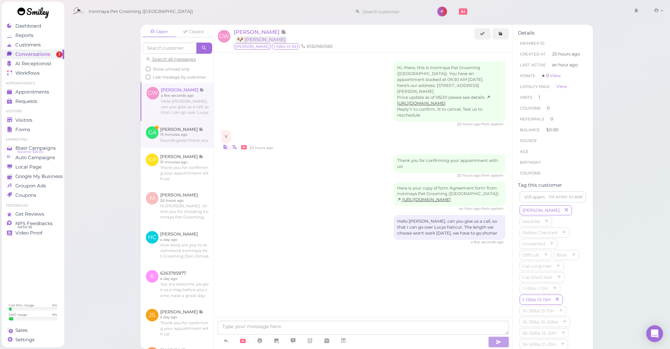
click at [192, 144] on link at bounding box center [177, 134] width 73 height 27
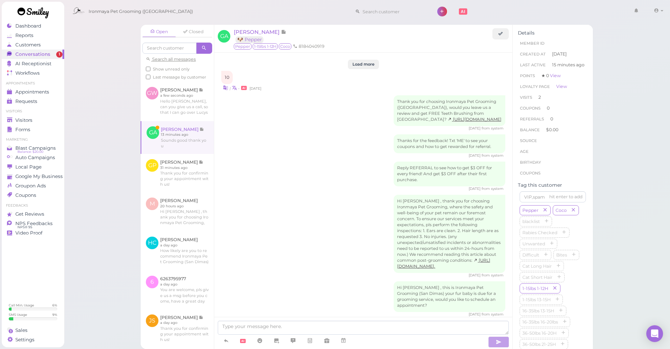
scroll to position [801, 0]
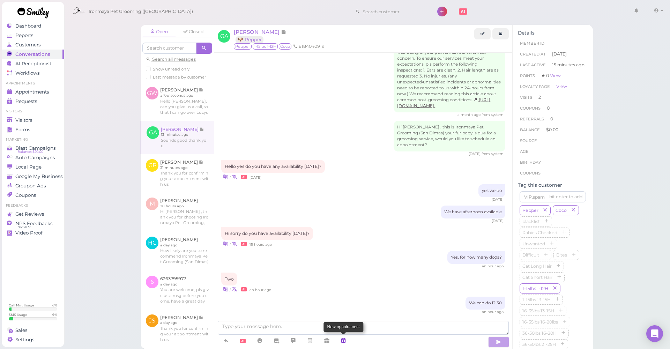
click at [346, 310] on icon at bounding box center [344, 340] width 6 height 7
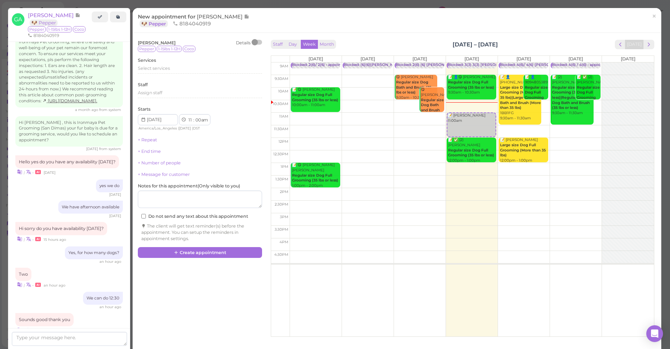
click at [546, 152] on td at bounding box center [472, 157] width 365 height 13
type input "[DATE]"
select select "12"
select select "30"
select select "pm"
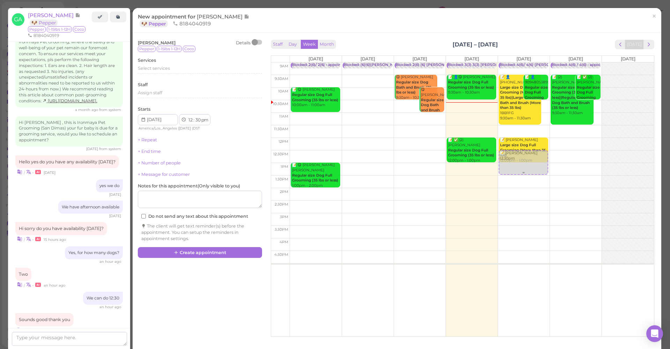
drag, startPoint x: 558, startPoint y: 158, endPoint x: 516, endPoint y: 160, distance: 42.0
click at [516, 63] on tr "Blocked: 2(6)/ 2(6) • appointment 📝 😋 [PERSON_NAME] Regular size Dog Full Groom…" at bounding box center [462, 63] width 383 height 0
type input "[DATE]"
click at [155, 68] on span "Select services" at bounding box center [154, 68] width 32 height 5
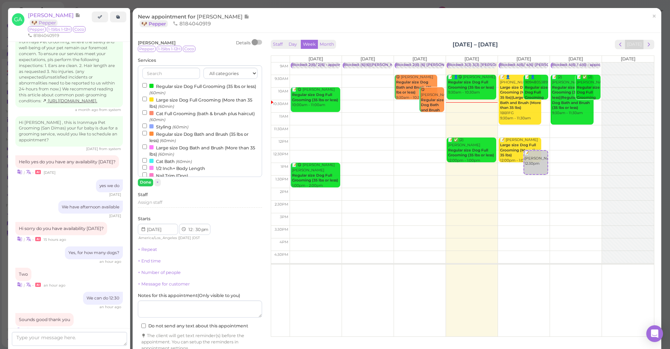
click at [159, 87] on label "Regular size Dog Full Grooming (35 lbs or less) (60min)" at bounding box center [199, 89] width 115 height 14
click at [147, 87] on input "Regular size Dog Full Grooming (35 lbs or less) (60min)" at bounding box center [144, 85] width 5 height 5
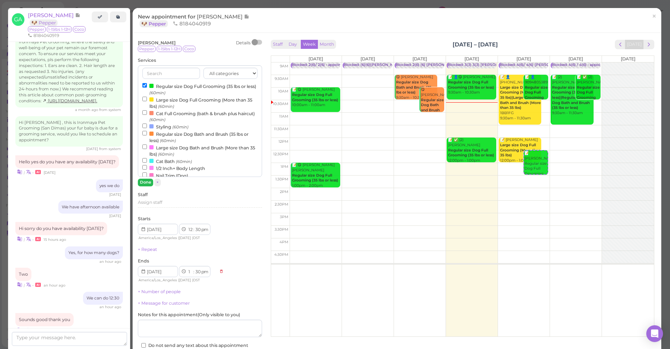
click at [148, 182] on div "All categories Full Grooming Bath & Brush Add-ons Special Requests Ironmaya Mer…" at bounding box center [200, 125] width 124 height 121
click at [148, 183] on button "Done" at bounding box center [145, 182] width 15 height 7
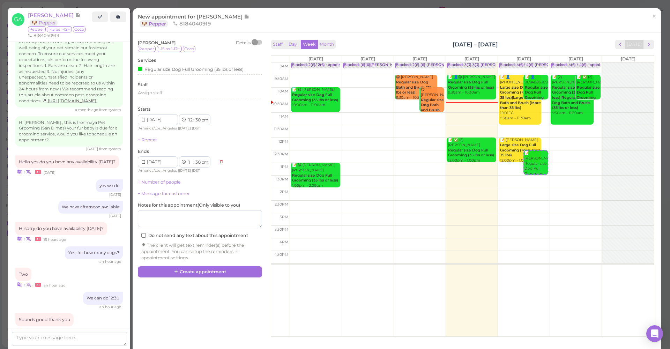
click at [160, 183] on div "[PERSON_NAME] Details Pepper 1-15lbs 1-12H Coco Services Regular size Dog Full …" at bounding box center [200, 150] width 124 height 221
click at [160, 181] on link "+ Number of people" at bounding box center [159, 181] width 43 height 5
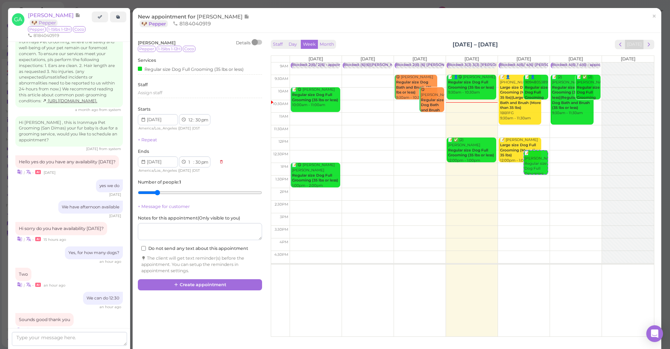
type input "2"
click at [161, 190] on input "range" at bounding box center [200, 192] width 124 height 11
click at [199, 280] on button "Create appointment" at bounding box center [200, 284] width 124 height 11
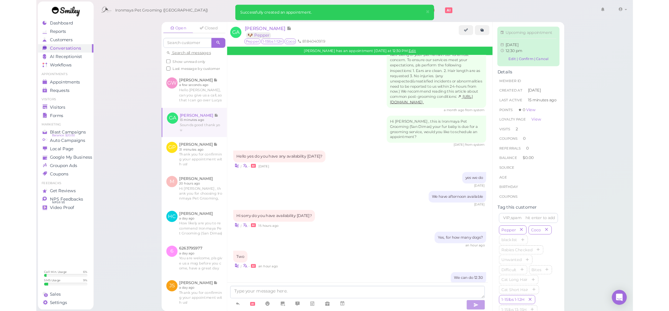
scroll to position [870, 0]
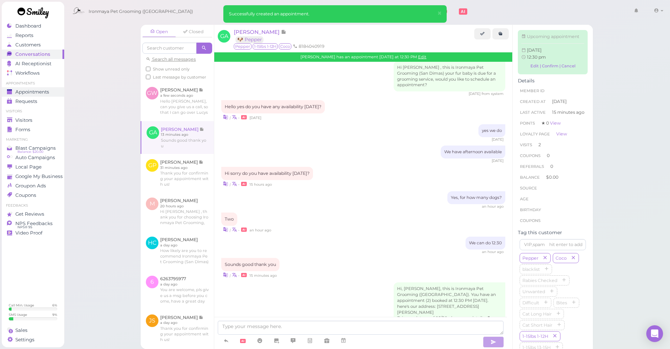
click at [52, 91] on div "Appointments" at bounding box center [32, 92] width 50 height 6
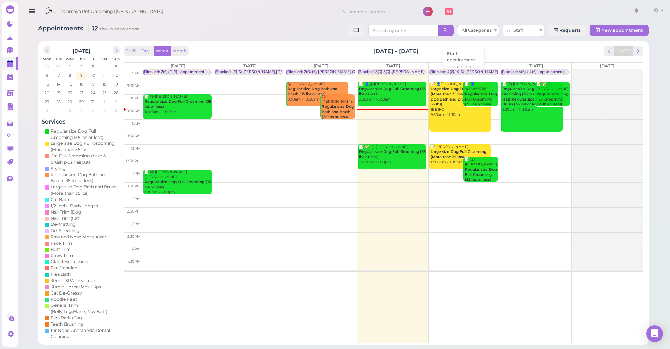
click at [459, 71] on div "Blocked: 4(6)/ 4(6) [PERSON_NAME] Lulu [PERSON_NAME] • appointment" at bounding box center [500, 71] width 139 height 5
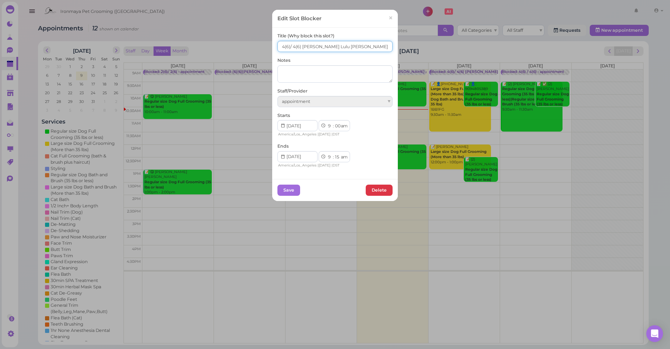
click at [291, 46] on input "4(6)/ 4(6) [PERSON_NAME] Lulu [PERSON_NAME]" at bounding box center [335, 46] width 115 height 11
click at [280, 47] on input "4(6)/ 5(6) [PERSON_NAME] Lulu [PERSON_NAME]" at bounding box center [335, 46] width 115 height 11
type input "6(6)/ 5(6) [PERSON_NAME] Lulu [PERSON_NAME]"
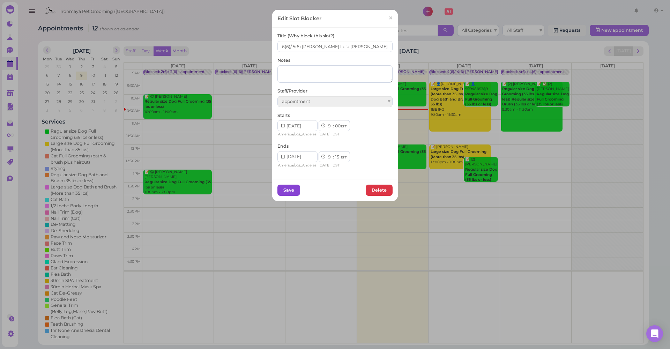
click at [292, 188] on button "Save" at bounding box center [289, 190] width 23 height 11
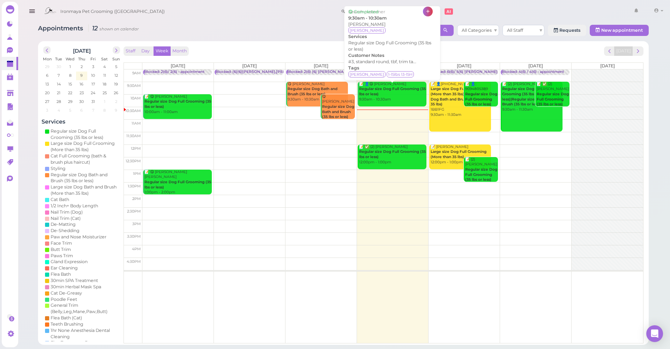
click at [388, 94] on div "📝 👤😋 [PERSON_NAME] Regular size Dog Full Grooming (35 lbs or less) 9:30am - 10:…" at bounding box center [393, 92] width 68 height 21
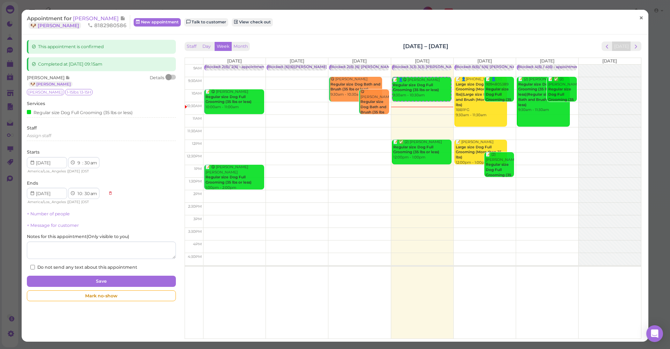
click at [639, 19] on link "×" at bounding box center [641, 18] width 13 height 16
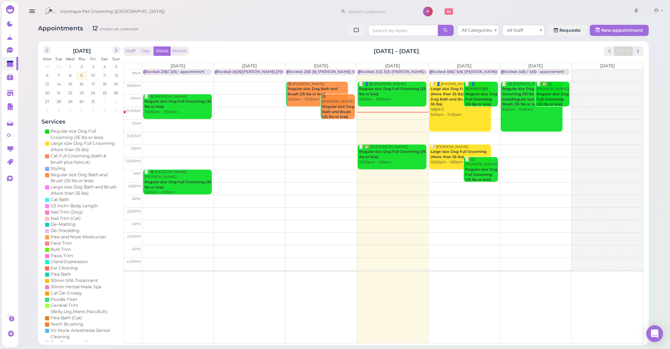
click at [1, 0] on html "Dashboard Reports Customers Conversations 0" at bounding box center [335, 174] width 670 height 349
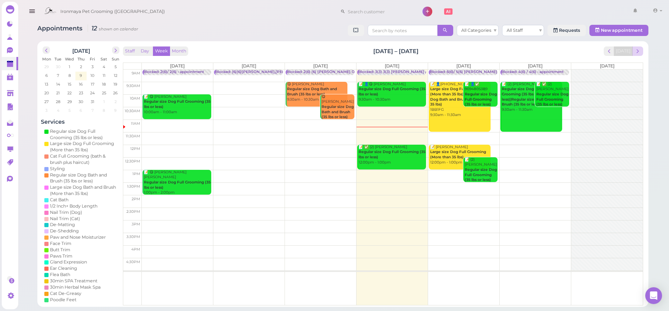
click at [641, 53] on span "next" at bounding box center [638, 51] width 7 height 7
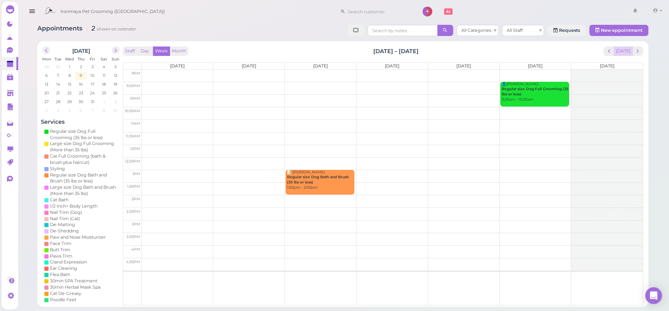
click at [617, 53] on button "[DATE]" at bounding box center [623, 50] width 19 height 9
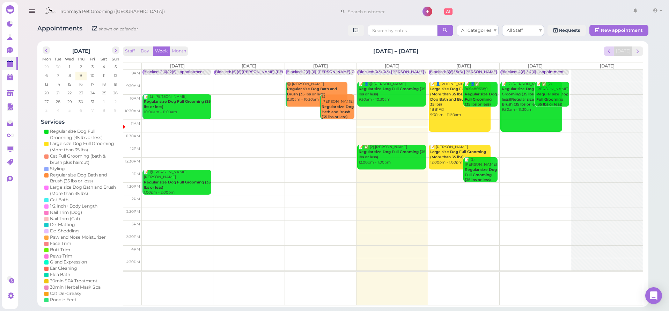
click at [608, 49] on span "prev" at bounding box center [609, 51] width 7 height 7
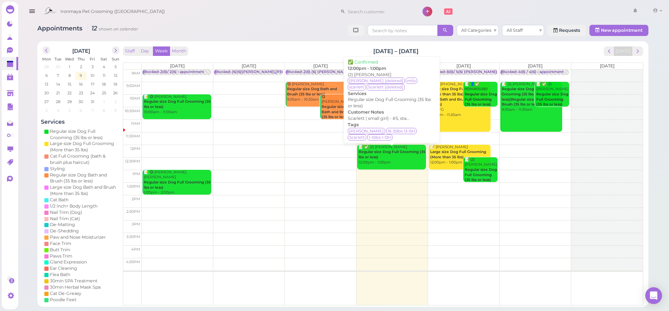
click at [384, 149] on b "Regular size Dog Full Grooming (35 lbs or less)" at bounding box center [392, 154] width 67 height 10
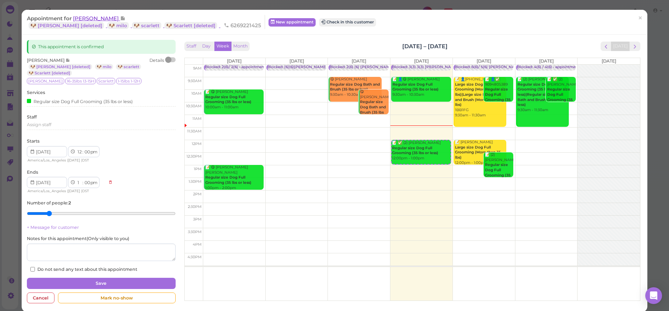
click at [98, 17] on span "[PERSON_NAME]" at bounding box center [96, 18] width 47 height 7
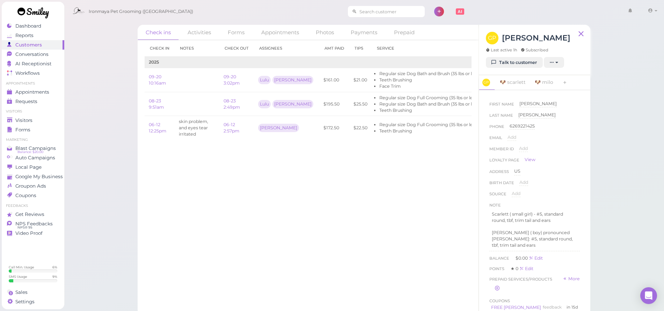
click at [365, 8] on input at bounding box center [391, 11] width 68 height 11
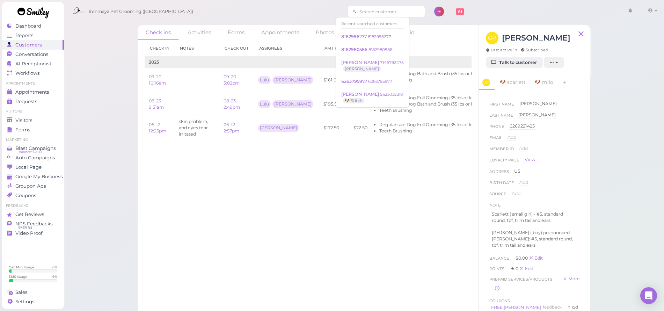
type input "5"
click at [45, 89] on span "Appointments" at bounding box center [32, 92] width 34 height 6
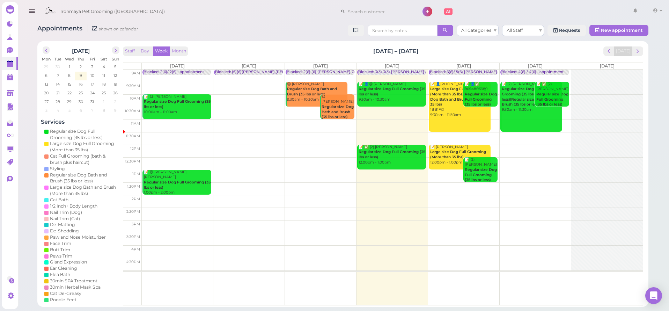
click at [379, 5] on div at bounding box center [374, 9] width 77 height 15
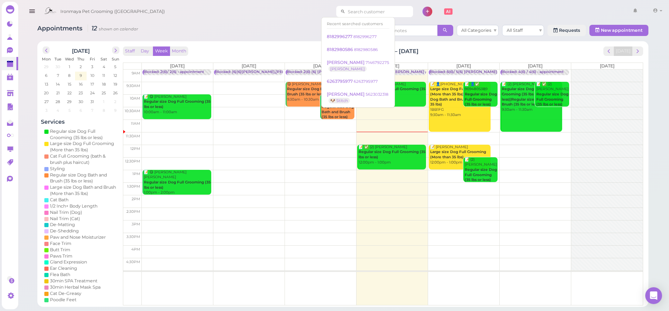
click at [379, 8] on input at bounding box center [379, 11] width 68 height 11
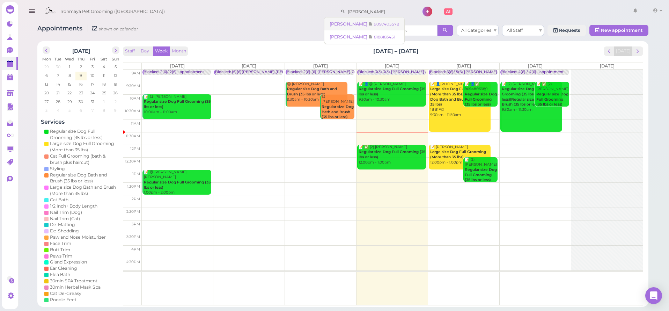
drag, startPoint x: 379, startPoint y: 8, endPoint x: 374, endPoint y: 25, distance: 18.6
click at [374, 25] on small "9097405578" at bounding box center [386, 24] width 25 height 5
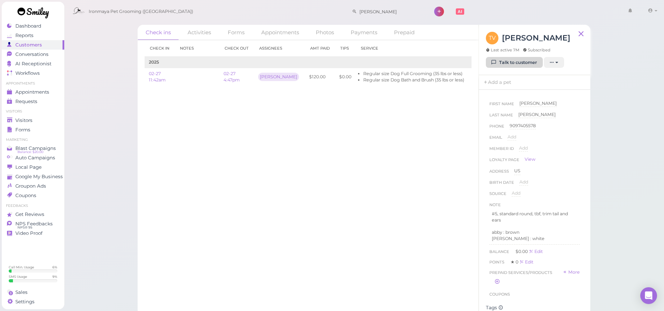
click at [497, 64] on link "Talk to customer" at bounding box center [514, 62] width 57 height 11
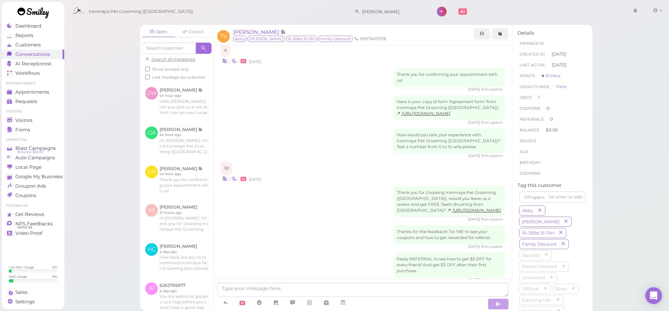
scroll to position [125, 0]
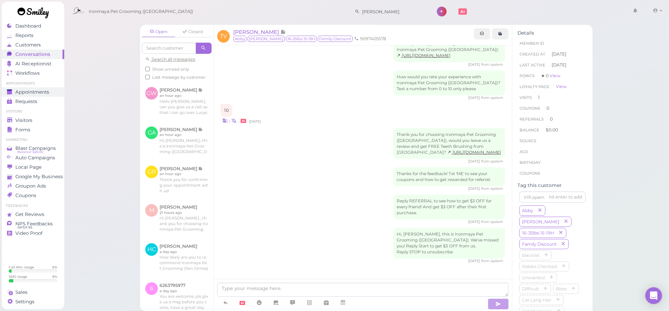
click at [20, 90] on span "Appointments" at bounding box center [32, 92] width 34 height 6
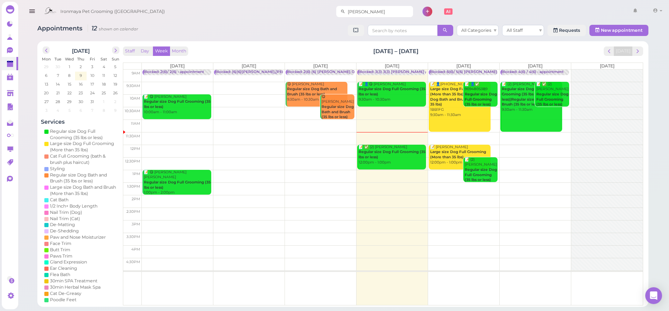
click at [347, 17] on div "Tyler" at bounding box center [374, 12] width 77 height 20
click at [347, 13] on input "Tyler" at bounding box center [379, 11] width 68 height 11
type input "T"
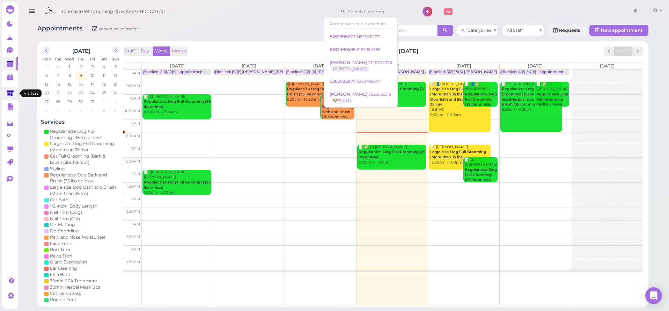
click at [9, 93] on polygon at bounding box center [10, 93] width 7 height 6
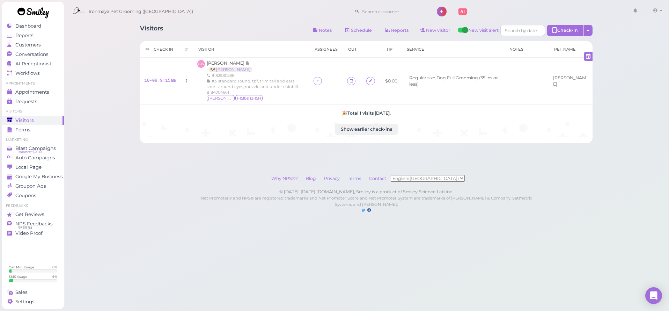
click at [99, 78] on div "Visitors Notes Schedule Reports New visitor New visit alert Check-in Customer c…" at bounding box center [367, 113] width 606 height 227
click at [381, 7] on input at bounding box center [394, 11] width 68 height 11
type input "62630"
click at [383, 20] on link "6263010282 6263010282" at bounding box center [369, 23] width 63 height 13
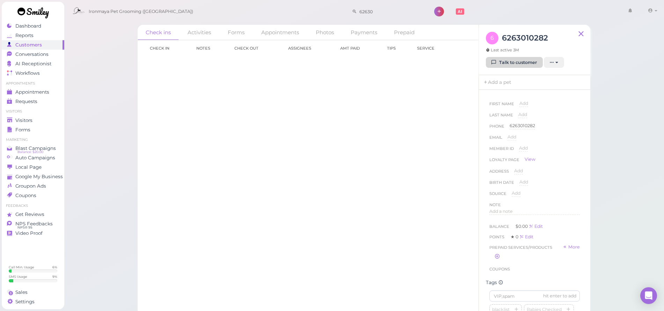
click at [517, 64] on link "Talk to customer" at bounding box center [514, 62] width 57 height 11
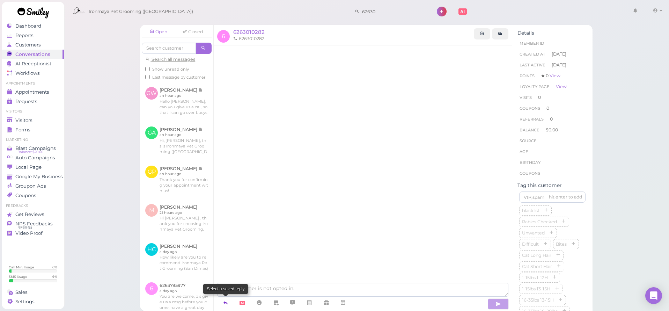
click at [225, 299] on icon at bounding box center [226, 302] width 6 height 7
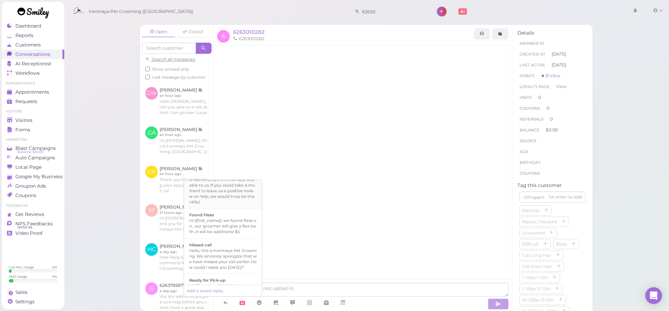
scroll to position [120, 0]
click at [234, 269] on div "Hello, this is Ironmaya Pet Grooming. We sincerely apologize that we have misse…" at bounding box center [222, 257] width 67 height 22
type textarea "Hello, this is Ironmaya Pet Grooming. We sincerely apologize that we have misse…"
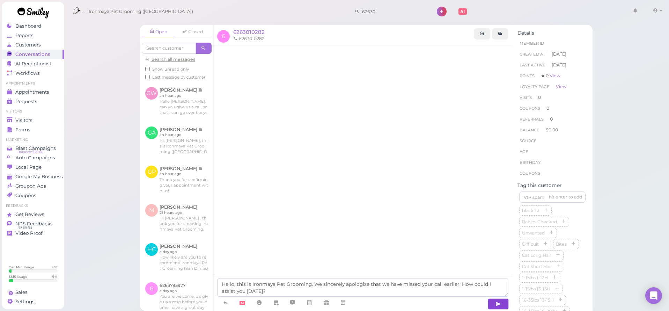
click at [502, 302] on button "button" at bounding box center [498, 303] width 21 height 11
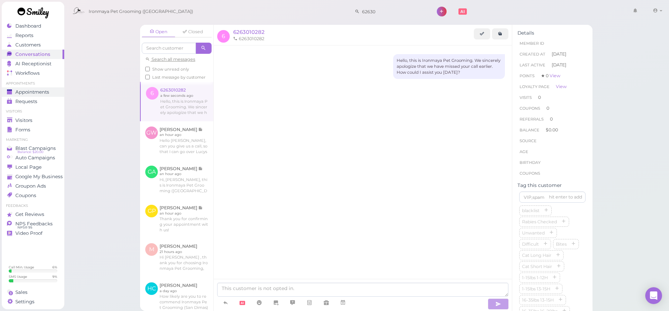
click at [34, 92] on span "Appointments" at bounding box center [32, 92] width 34 height 6
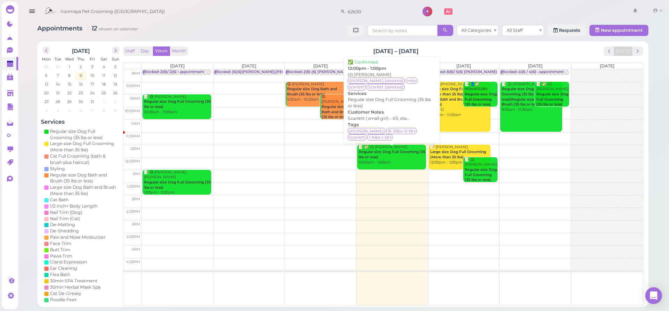
click at [402, 162] on div "📝 ✅ (2) Gabriel Padilla Regular size Dog Full Grooming (35 lbs or less) 12:00pm…" at bounding box center [392, 155] width 68 height 21
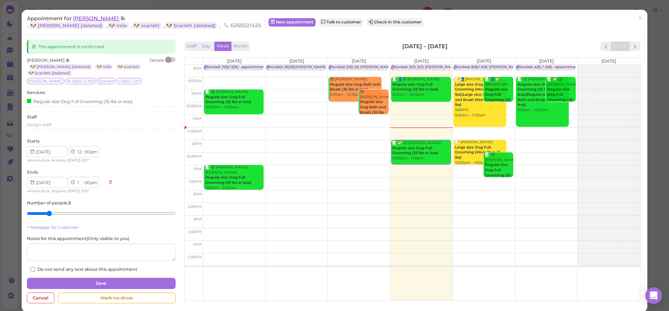
click at [89, 16] on span "[PERSON_NAME]" at bounding box center [96, 18] width 47 height 7
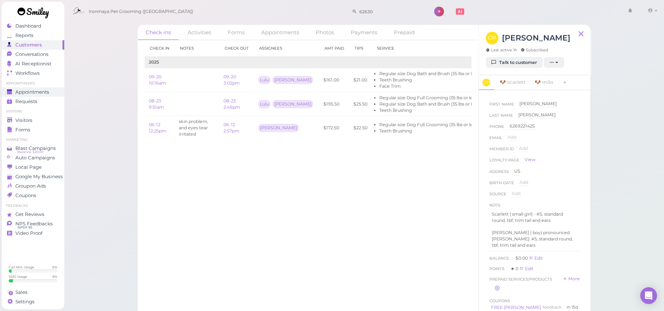
click at [39, 92] on span "Appointments" at bounding box center [32, 92] width 34 height 6
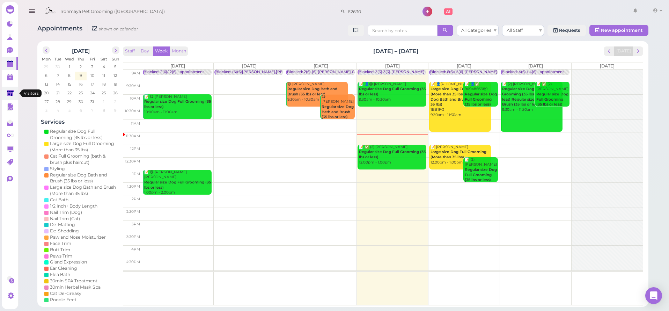
click at [12, 90] on polygon at bounding box center [10, 93] width 7 height 6
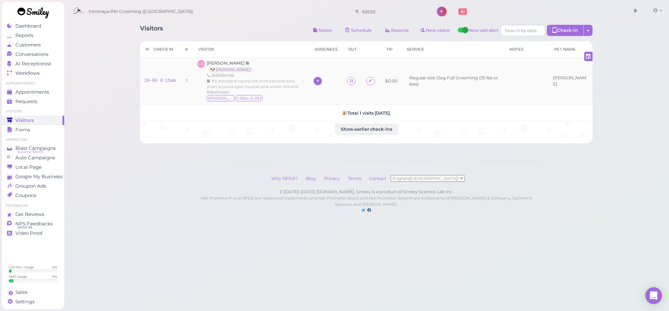
click at [320, 78] on icon at bounding box center [318, 80] width 5 height 5
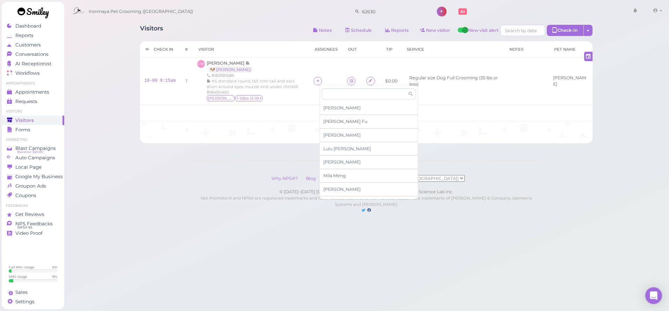
click at [329, 119] on span "Ida Fu" at bounding box center [345, 121] width 44 height 5
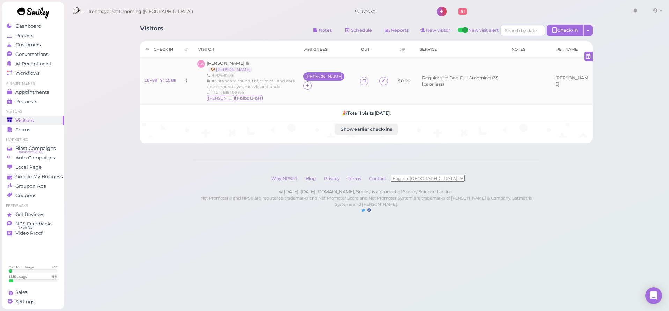
click at [323, 79] on div "[PERSON_NAME]" at bounding box center [323, 76] width 37 height 5
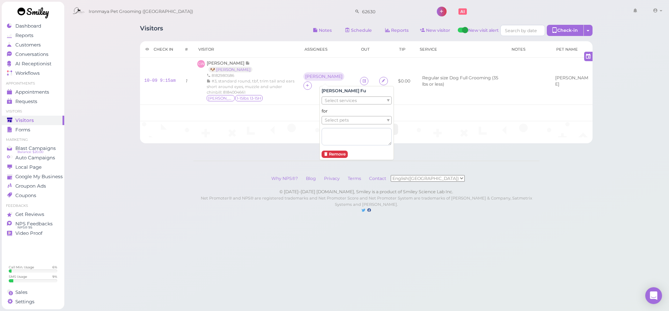
click at [330, 99] on span "Select services" at bounding box center [341, 101] width 32 height 8
drag, startPoint x: 331, startPoint y: 105, endPoint x: 331, endPoint y: 110, distance: 4.6
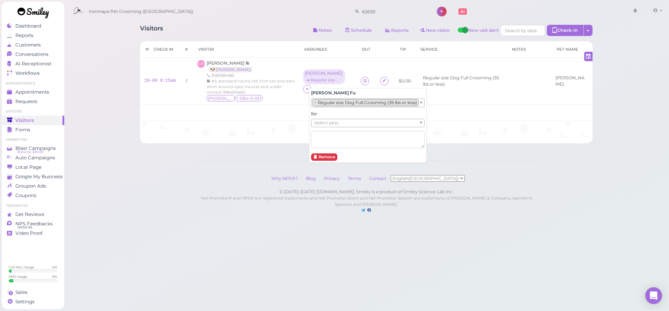
click at [333, 121] on span "Select pets" at bounding box center [326, 123] width 24 height 8
click at [80, 113] on div "Visitors Notes Schedule Reports New visitor New visit alert Check-in Customer c…" at bounding box center [367, 113] width 606 height 227
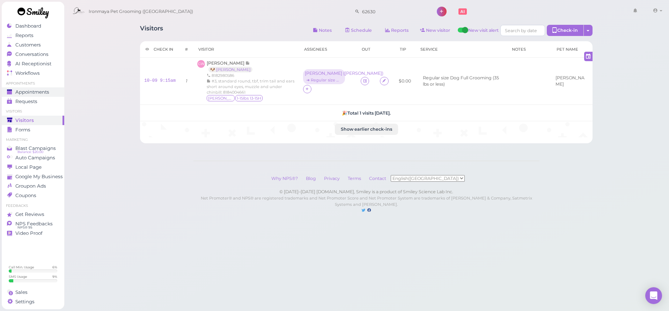
click at [38, 92] on span "Appointments" at bounding box center [32, 92] width 34 height 6
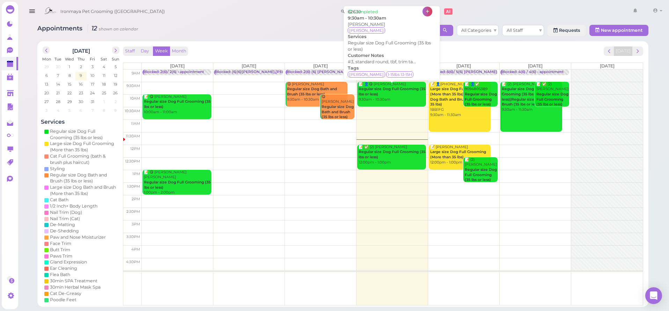
click at [381, 91] on div "📝 👤😋 [PERSON_NAME] Regular size Dog Full Grooming (35 lbs or less) 9:30am - 10:…" at bounding box center [392, 92] width 68 height 21
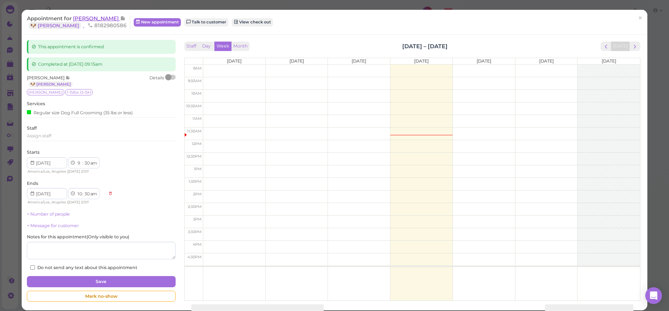
click at [78, 21] on span "[PERSON_NAME]" at bounding box center [96, 18] width 47 height 7
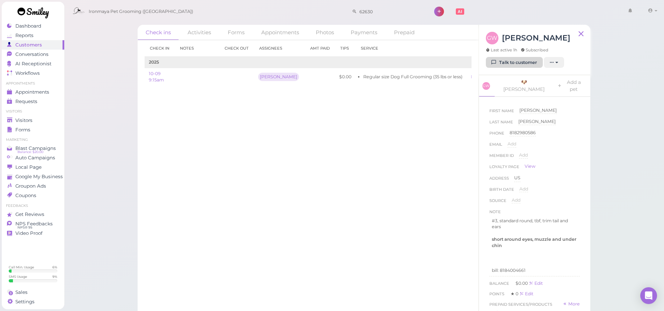
click at [522, 64] on link "Talk to customer" at bounding box center [514, 62] width 57 height 11
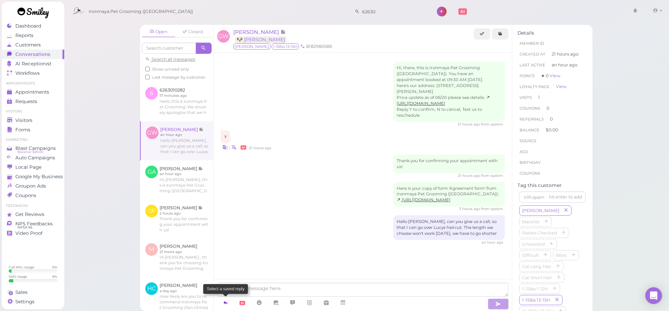
click at [220, 303] on link at bounding box center [225, 302] width 17 height 12
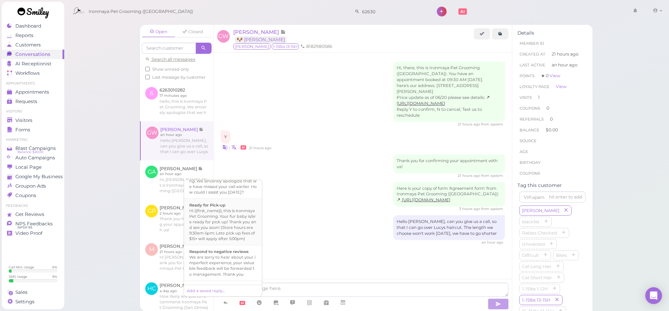
scroll to position [196, 0]
click at [236, 239] on div "Hi {{first_name}}, this is Ironmaya Pet Grooming. Your fur baby is/are ready fo…" at bounding box center [222, 222] width 67 height 34
type textarea "Hi {{first_name}}, this is Ironmaya Pet Grooming. Your fur baby is/are ready fo…"
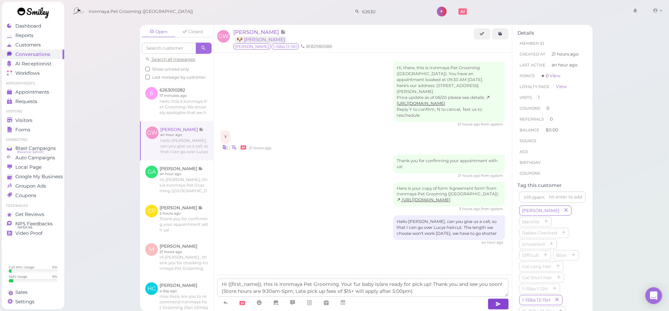
click at [503, 305] on button "button" at bounding box center [498, 303] width 21 height 11
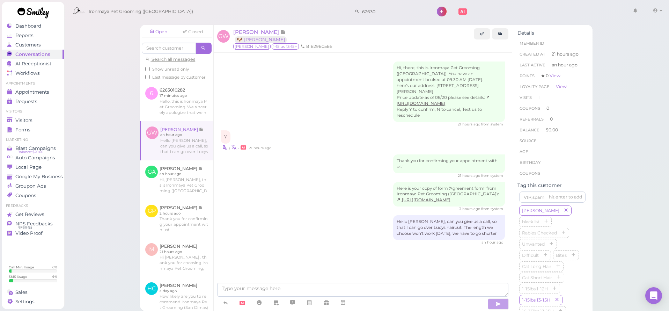
scroll to position [11, 0]
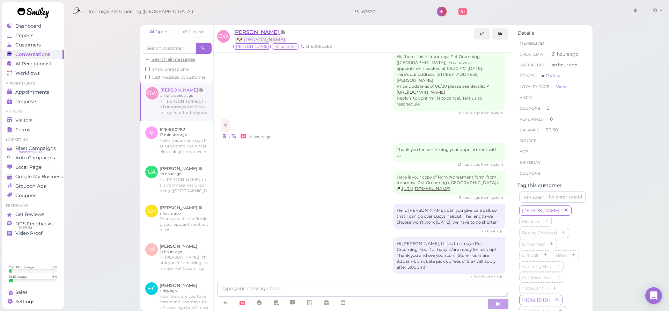
click at [267, 34] on span "[PERSON_NAME]" at bounding box center [256, 32] width 47 height 7
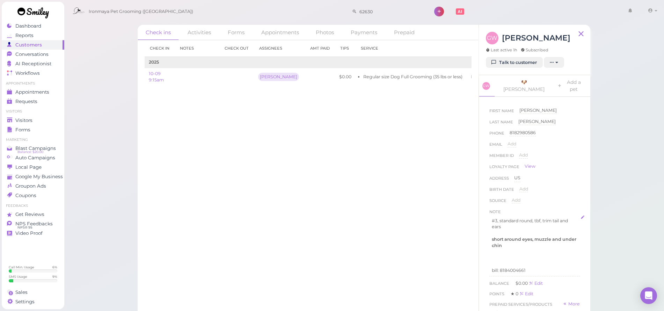
click at [536, 218] on p "#3, standard round, tbf, trim tail and ears" at bounding box center [535, 224] width 86 height 13
click at [497, 218] on p "#3, standard round, tbf, trim tail and ears" at bounding box center [535, 224] width 86 height 13
click at [518, 255] on p at bounding box center [535, 258] width 86 height 6
click at [498, 300] on button "Done" at bounding box center [496, 303] width 15 height 7
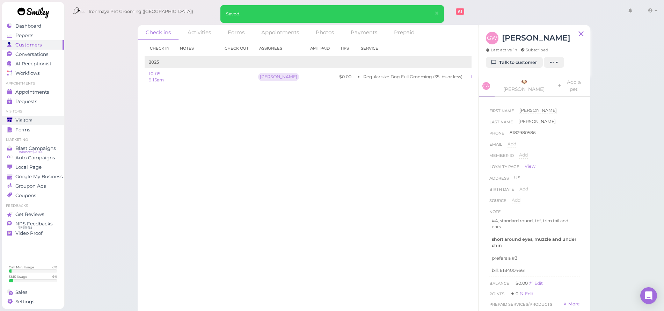
click at [22, 120] on span "Visitors" at bounding box center [23, 120] width 17 height 6
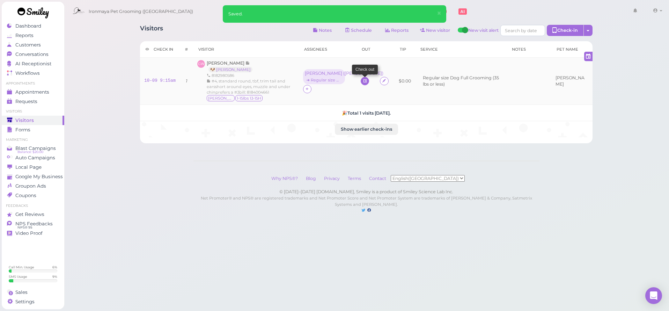
click at [367, 81] on icon at bounding box center [365, 80] width 5 height 5
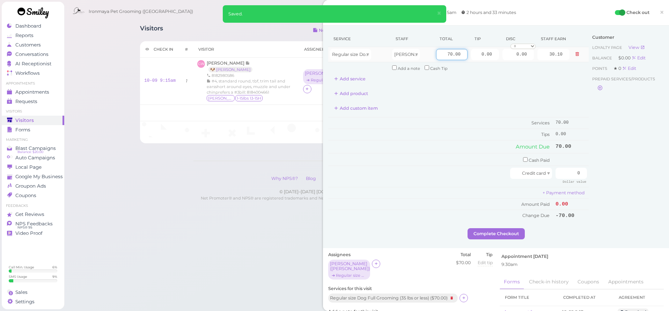
click at [442, 53] on input "70.00" at bounding box center [451, 54] width 31 height 11
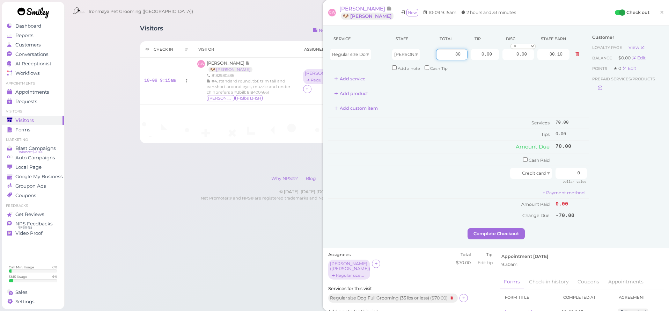
type input "80"
type input "34.40"
click at [536, 103] on div "Add custom item" at bounding box center [458, 108] width 261 height 11
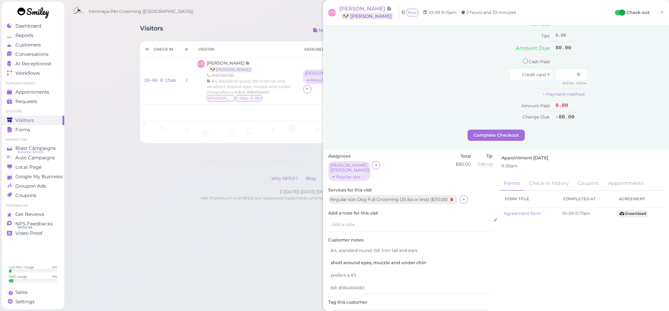
scroll to position [109, 0]
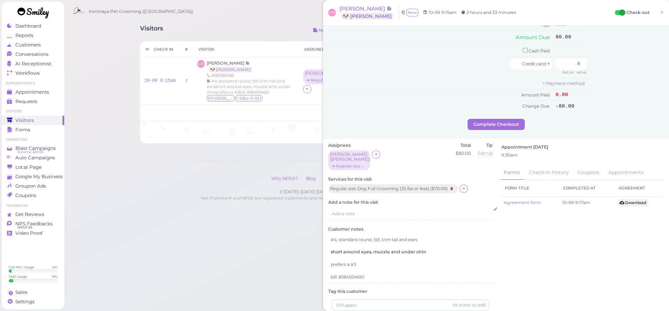
click at [364, 207] on div "Add a note" at bounding box center [410, 213] width 164 height 13
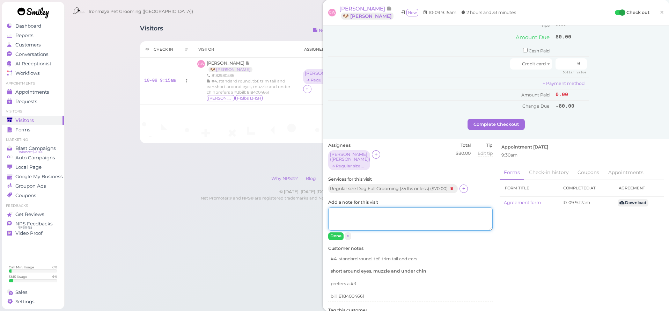
click at [359, 209] on textarea "Add a note for this visit" at bounding box center [410, 219] width 164 height 24
type textarea "#4 for this visit, wanted a #3, but dog was matted on chest and legs"
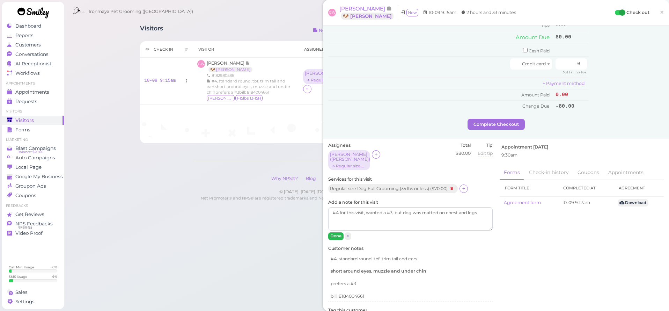
click at [343, 232] on button "Done" at bounding box center [335, 235] width 15 height 7
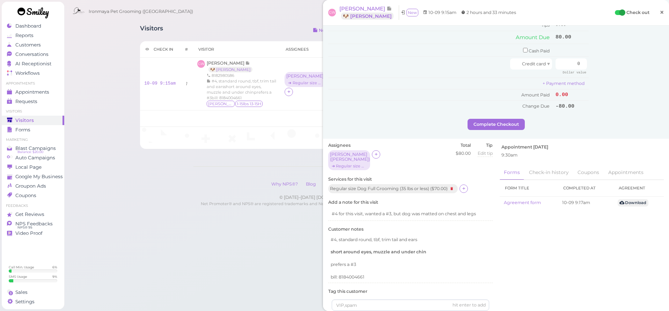
click at [660, 13] on span "×" at bounding box center [662, 12] width 5 height 10
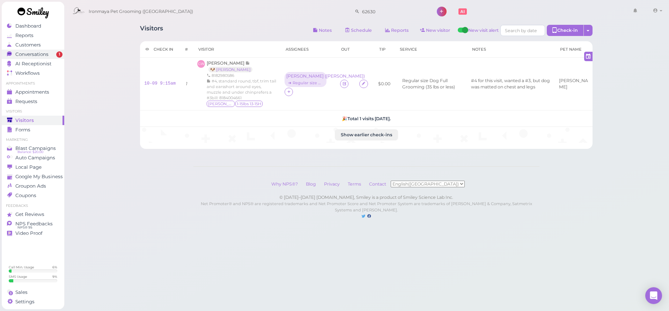
click at [29, 54] on span "Conversations" at bounding box center [31, 54] width 33 height 6
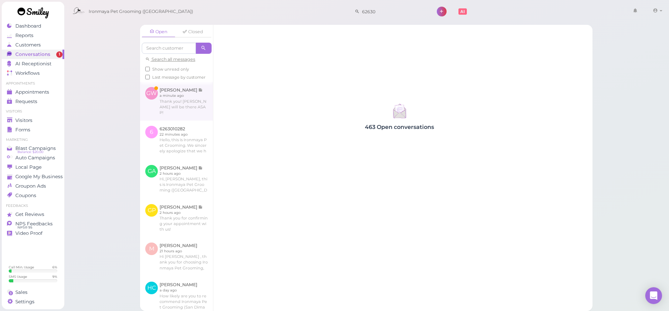
click at [185, 103] on link at bounding box center [176, 101] width 73 height 38
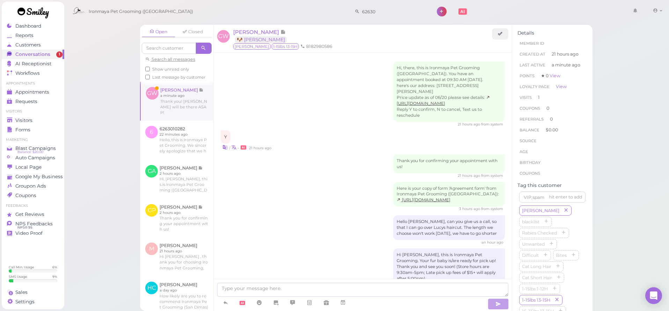
scroll to position [40, 0]
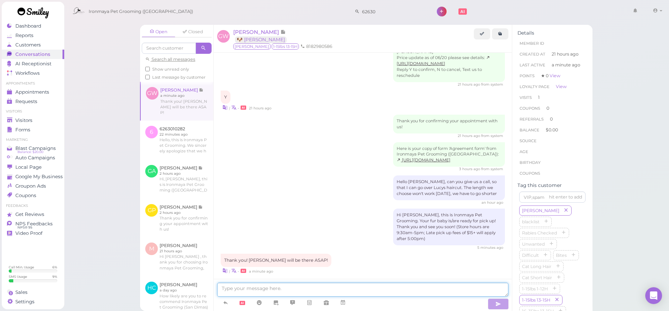
click at [281, 288] on textarea at bounding box center [362, 290] width 291 height 14
type textarea "Thank you. :)"
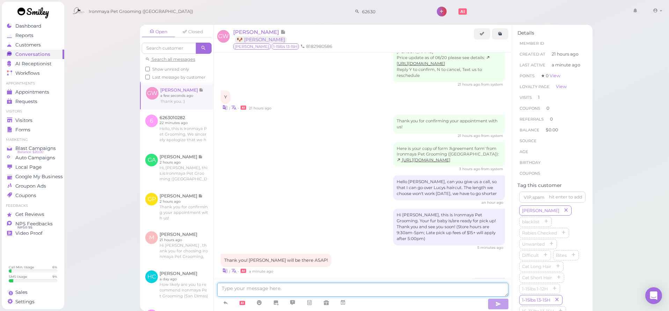
scroll to position [56, 0]
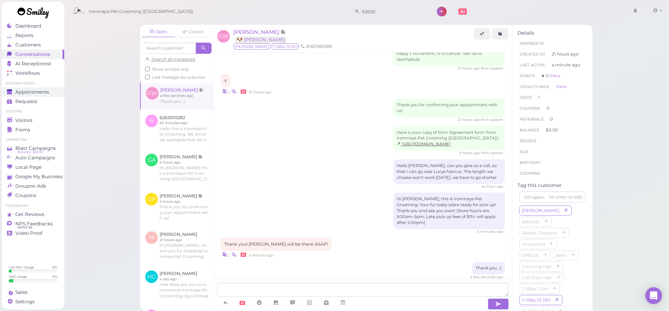
click at [46, 90] on span "Appointments" at bounding box center [32, 92] width 34 height 6
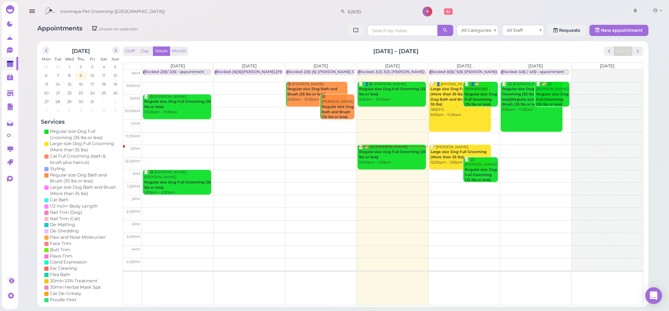
click at [374, 159] on div "📝 ✅ (2) Gabriel Padilla Regular size Dog Full Grooming (35 lbs or less) 12:00pm…" at bounding box center [392, 155] width 68 height 21
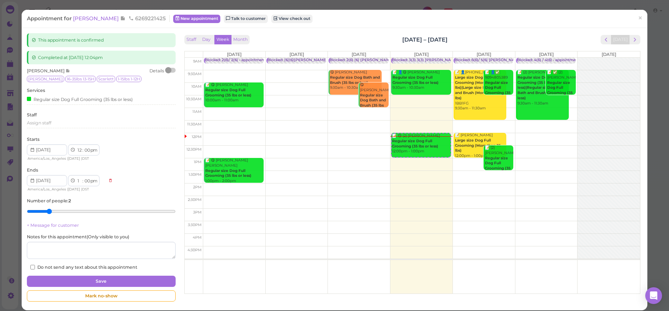
drag, startPoint x: 637, startPoint y: 19, endPoint x: 606, endPoint y: 21, distance: 30.8
click at [638, 19] on span "×" at bounding box center [640, 18] width 5 height 10
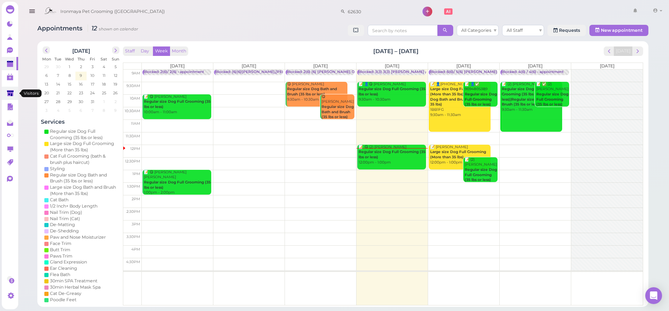
click at [9, 94] on icon at bounding box center [10, 93] width 7 height 5
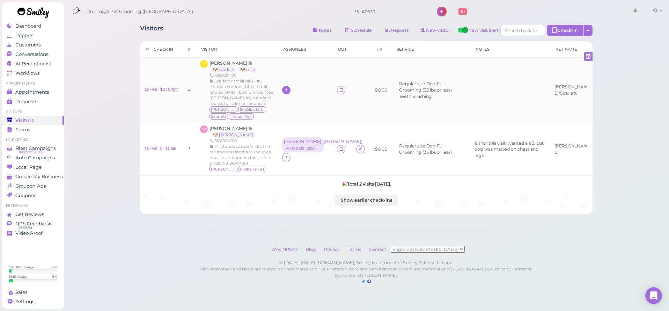
click at [291, 89] on div at bounding box center [286, 90] width 8 height 8
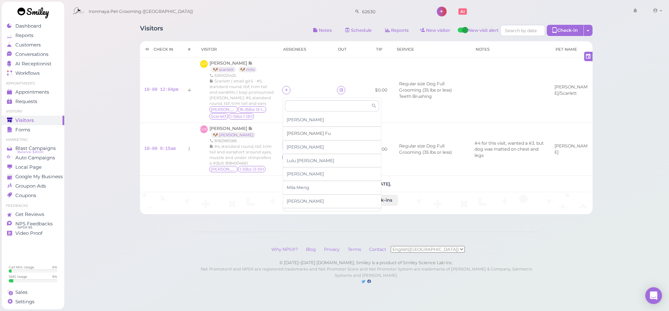
click at [291, 134] on span "Ida Fu" at bounding box center [309, 133] width 44 height 5
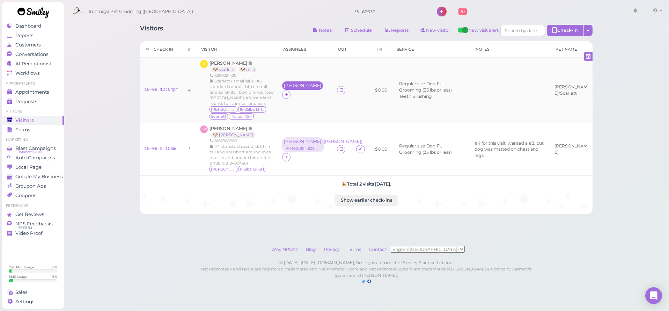
click at [287, 88] on div "[PERSON_NAME]" at bounding box center [302, 85] width 37 height 5
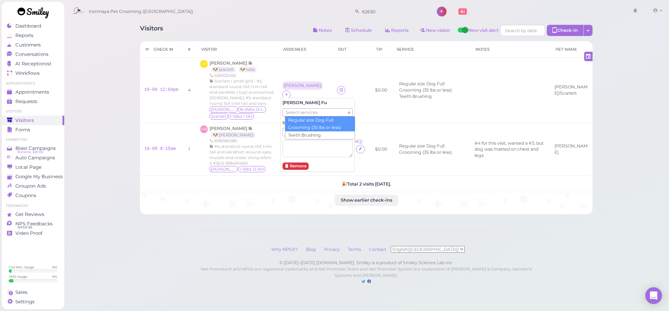
click at [296, 110] on span "Select services" at bounding box center [302, 113] width 32 height 8
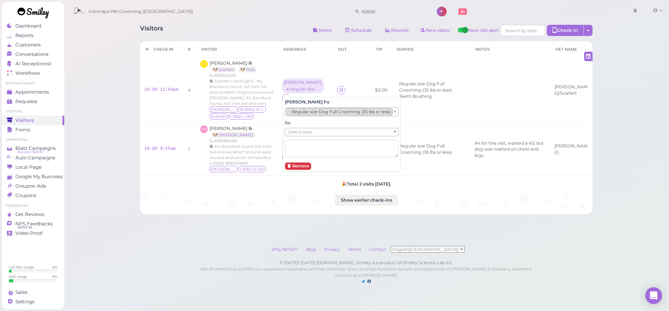
click at [296, 112] on li "× Regular size Dog Full Grooming (35 lbs or less)" at bounding box center [339, 111] width 106 height 7
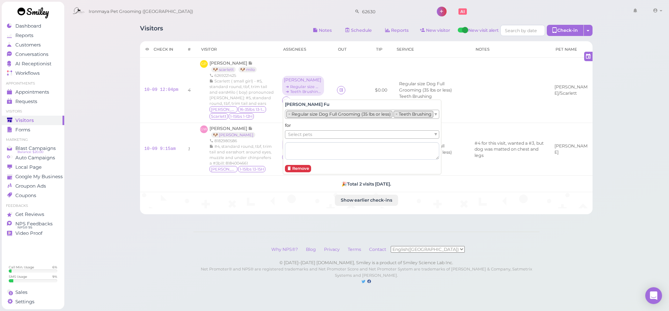
click at [297, 130] on div "Select pets" at bounding box center [362, 134] width 154 height 8
click at [300, 131] on li "× 🐶 scarlett" at bounding box center [301, 134] width 30 height 7
click at [106, 135] on div "Visitors Notes Schedule Reports New visitor New visit alert Check-in Customer c…" at bounding box center [367, 149] width 606 height 299
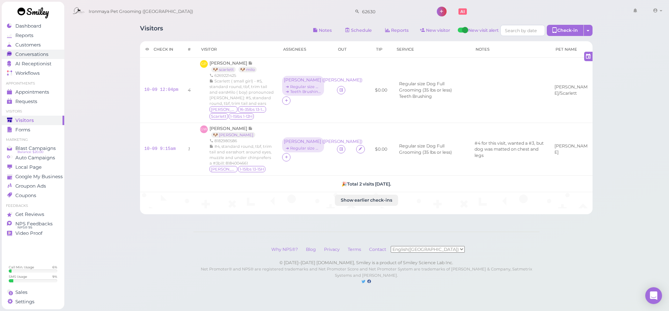
click at [31, 57] on link "Conversations 0" at bounding box center [33, 54] width 63 height 9
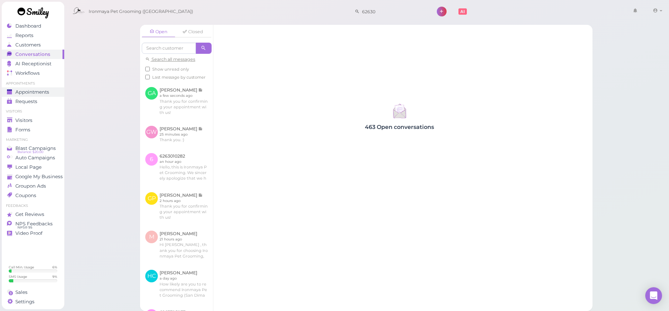
click at [41, 90] on span "Appointments" at bounding box center [32, 92] width 34 height 6
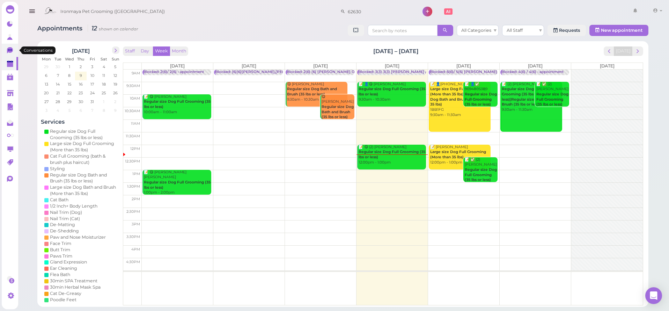
click at [9, 54] on icon at bounding box center [10, 50] width 7 height 7
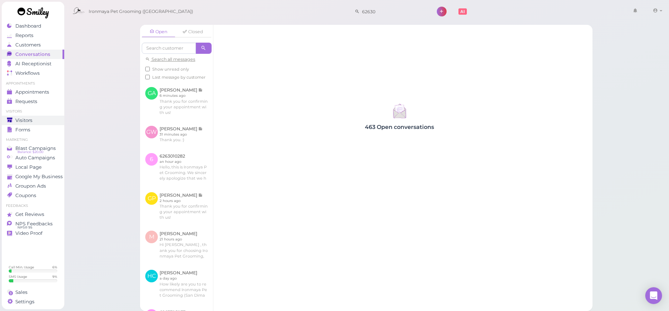
click at [49, 117] on div "Visitors" at bounding box center [32, 120] width 50 height 6
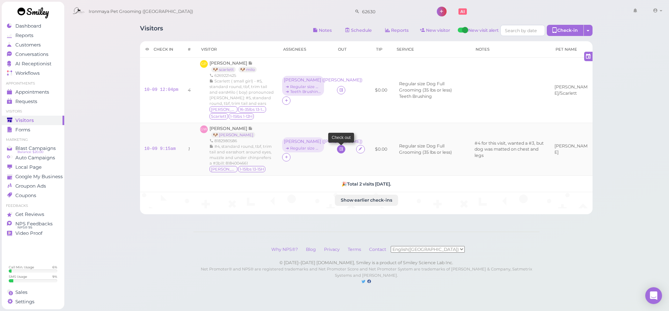
click at [343, 146] on td at bounding box center [342, 149] width 19 height 53
click at [340, 150] on icon at bounding box center [341, 148] width 5 height 5
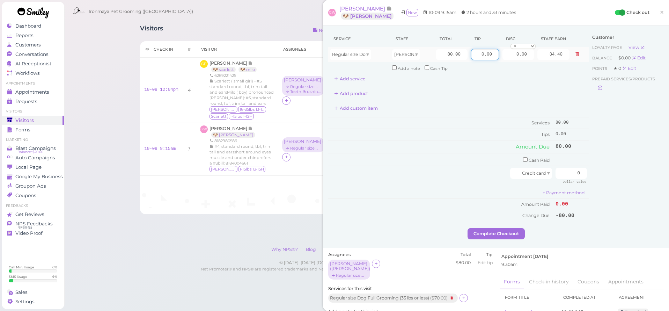
click at [475, 53] on input "0.00" at bounding box center [485, 54] width 28 height 11
type input "12"
click at [556, 97] on div "Add product" at bounding box center [458, 93] width 261 height 11
click at [569, 170] on input "0" at bounding box center [571, 173] width 31 height 11
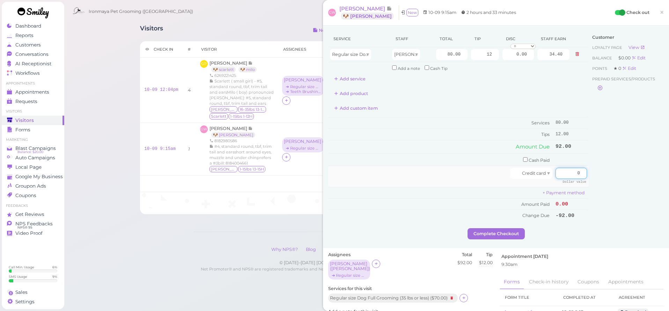
click at [569, 170] on input "0" at bounding box center [571, 173] width 31 height 11
type input "92"
click at [590, 195] on div "Customer Loyalty page View Balance $0.00 Edit Points ★ 0 Edit Prepaid services/…" at bounding box center [626, 129] width 75 height 197
click at [496, 229] on button "Complete Checkout" at bounding box center [496, 233] width 57 height 11
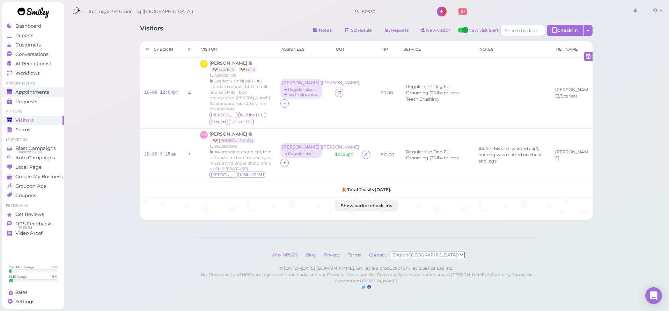
click at [43, 92] on span "Appointments" at bounding box center [32, 92] width 34 height 6
